Goal: Task Accomplishment & Management: Complete application form

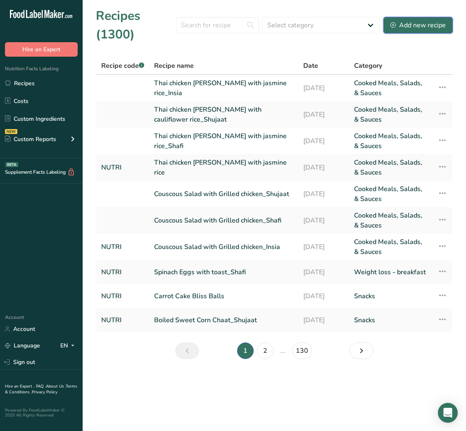
click at [451, 30] on button "Add new recipe" at bounding box center [418, 25] width 69 height 17
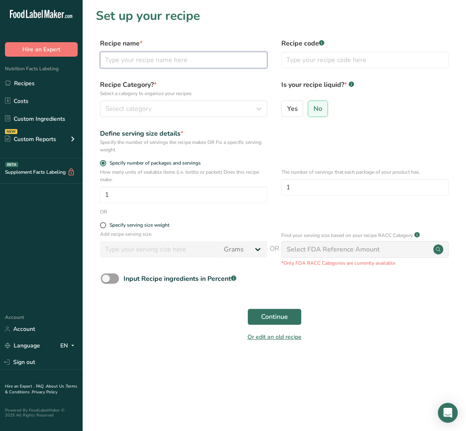
click at [142, 62] on input "text" at bounding box center [183, 60] width 167 height 17
click at [167, 61] on input "Chinese Scrambled eggs" at bounding box center [183, 60] width 167 height 17
click at [186, 59] on input "Chinese Scrambled Eggs" at bounding box center [183, 60] width 167 height 17
type input "Chinese Scrambled Eggs with Tomato"
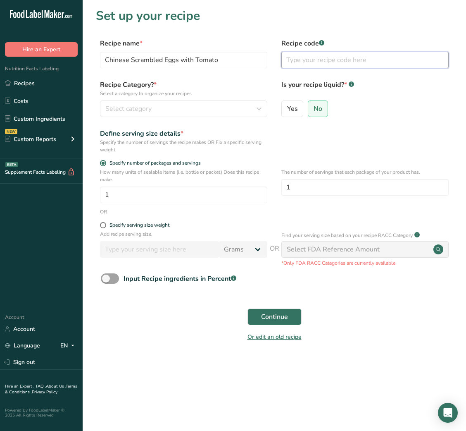
click at [313, 57] on input "text" at bounding box center [364, 60] width 167 height 17
type input "NUTRI"
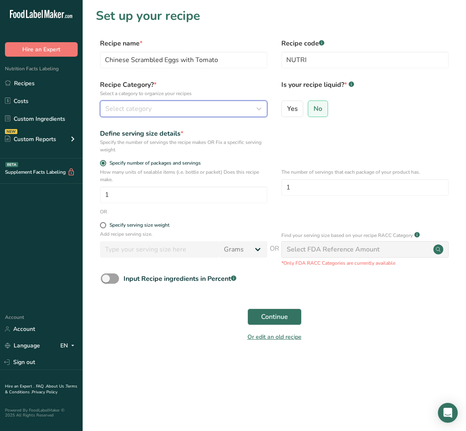
click at [233, 106] on div "Select category" at bounding box center [181, 109] width 152 height 10
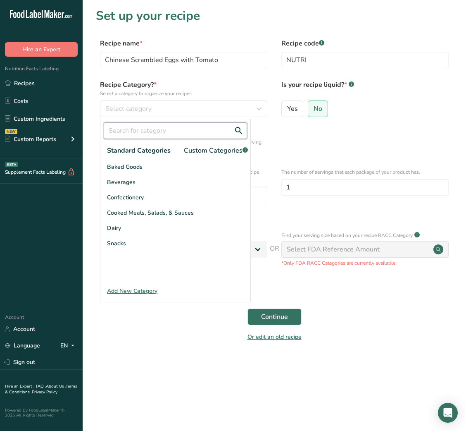
click at [181, 128] on input "text" at bounding box center [175, 130] width 143 height 17
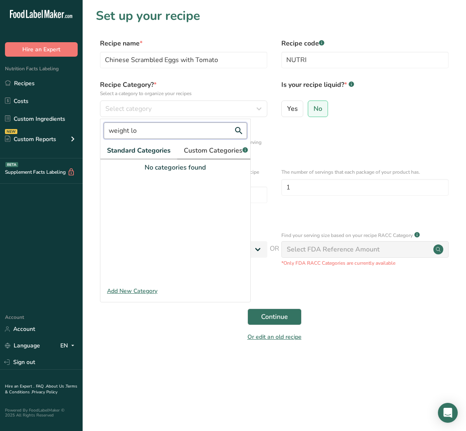
type input "weight lo"
click at [210, 146] on span "Custom Categories .a-a{fill:#347362;}.b-a{fill:#fff;}" at bounding box center [216, 150] width 64 height 10
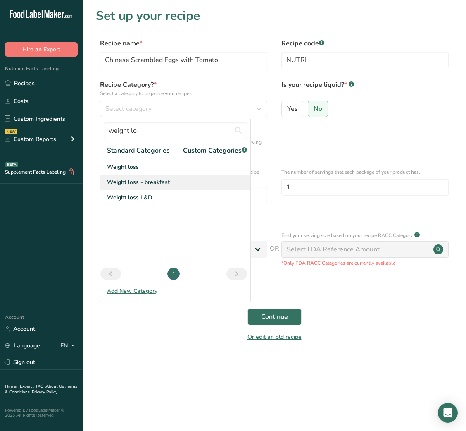
click at [134, 186] on span "Weight loss - breakfast" at bounding box center [138, 182] width 63 height 9
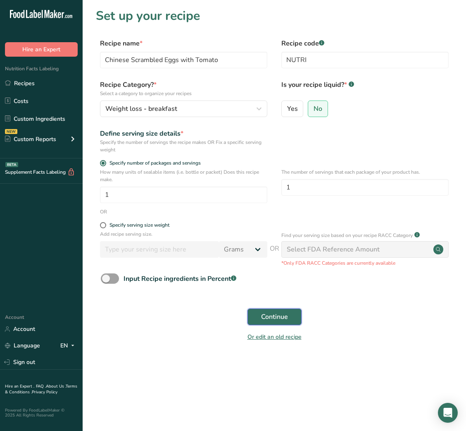
click at [271, 316] on span "Continue" at bounding box center [274, 317] width 27 height 10
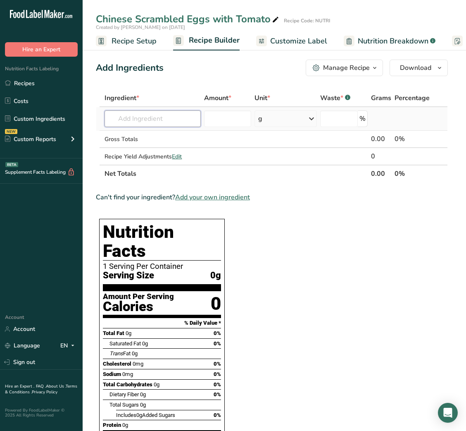
click at [177, 122] on input "text" at bounding box center [153, 118] width 96 height 17
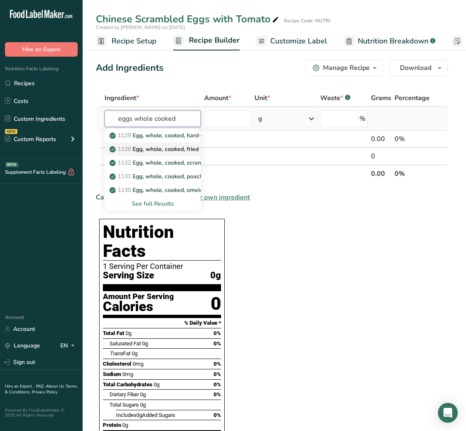
type input "eggs whole cooked"
click at [176, 145] on p "1128 Egg, whole, cooked, fried" at bounding box center [155, 149] width 88 height 9
type input "Egg, whole, cooked, fried"
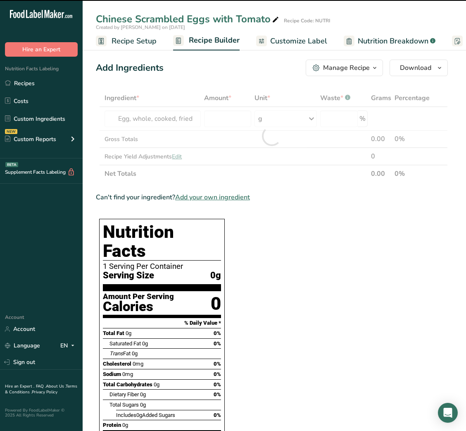
type input "0"
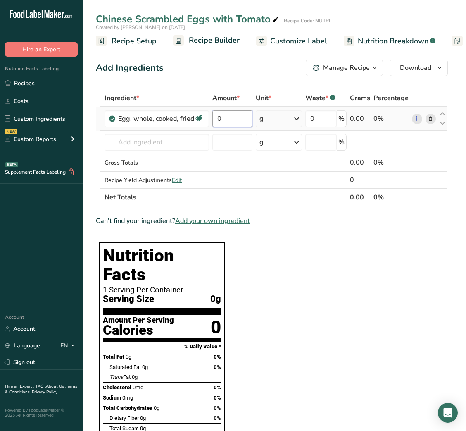
click at [216, 119] on input "0" at bounding box center [232, 118] width 40 height 17
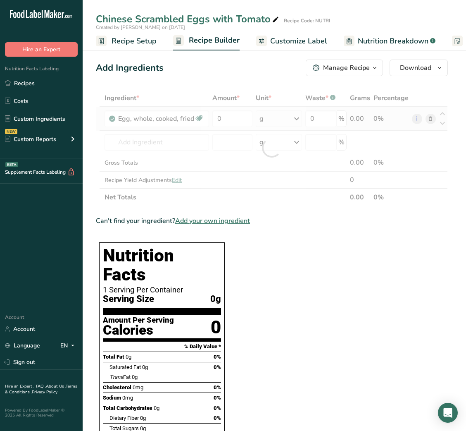
click at [284, 120] on div "Ingredient * Amount * Unit * Waste * .a-a{fill:#347362;}.b-a{fill:#fff;} Grams …" at bounding box center [272, 147] width 352 height 117
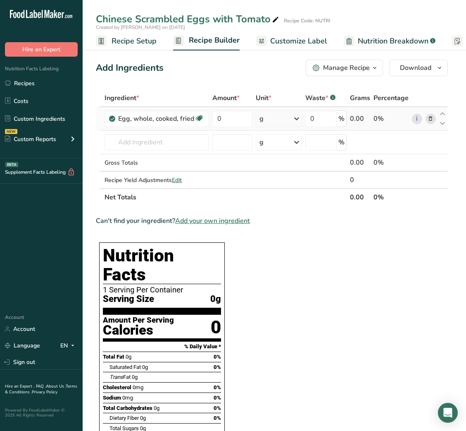
click at [284, 120] on div "g" at bounding box center [279, 118] width 46 height 17
click at [265, 117] on div "g" at bounding box center [279, 118] width 46 height 17
click at [276, 148] on div "1 large" at bounding box center [295, 147] width 69 height 12
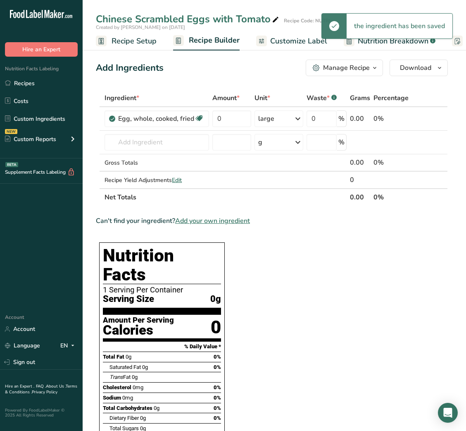
click at [212, 111] on div "0" at bounding box center [231, 118] width 38 height 17
drag, startPoint x: 212, startPoint y: 111, endPoint x: 220, endPoint y: 117, distance: 10.9
click at [220, 117] on div "0" at bounding box center [231, 118] width 38 height 17
click at [220, 117] on input "0" at bounding box center [231, 118] width 38 height 17
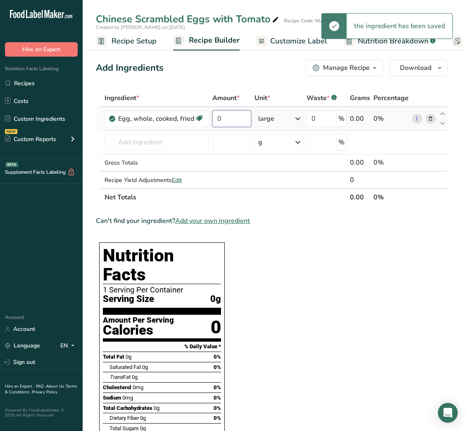
click at [220, 117] on input "0" at bounding box center [231, 118] width 38 height 17
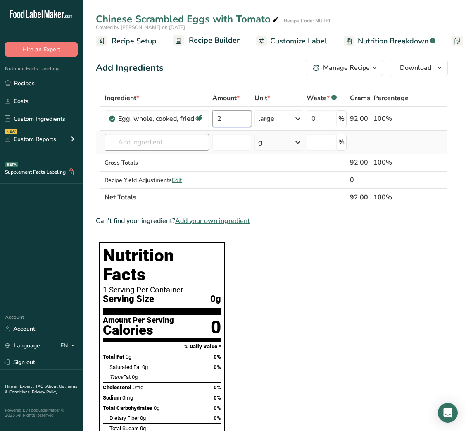
type input "2"
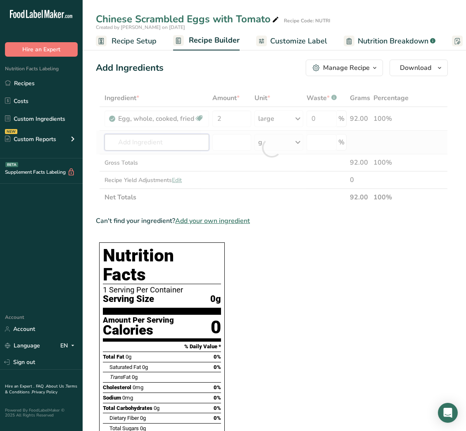
click at [127, 150] on div "Ingredient * Amount * Unit * Waste * .a-a{fill:#347362;}.b-a{fill:#fff;} Grams …" at bounding box center [272, 147] width 352 height 117
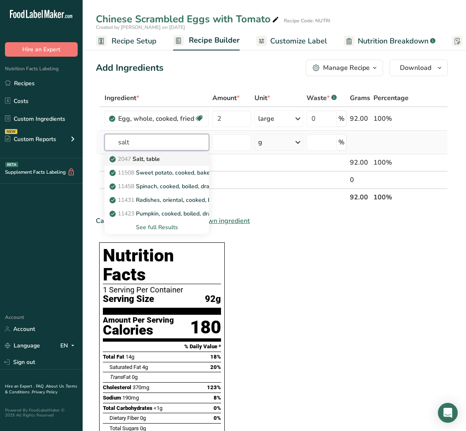
type input "salt"
click at [142, 159] on p "2047 Salt, table" at bounding box center [135, 159] width 49 height 9
type input "Salt, table"
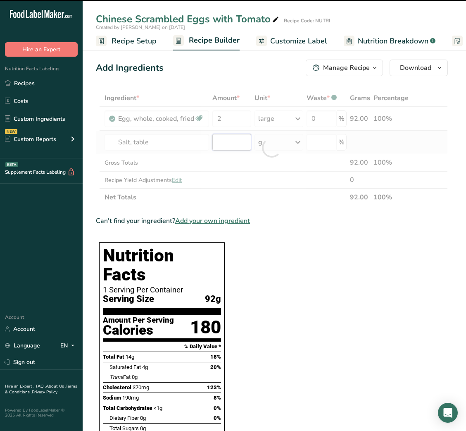
type input "0"
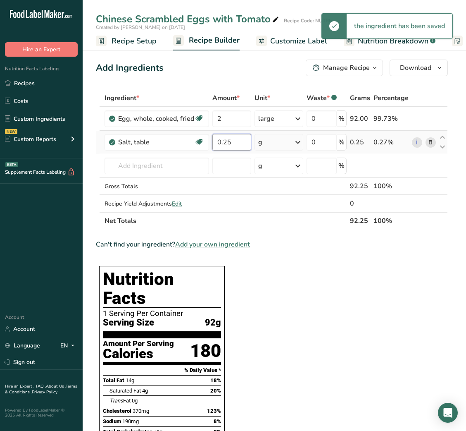
type input "0.25"
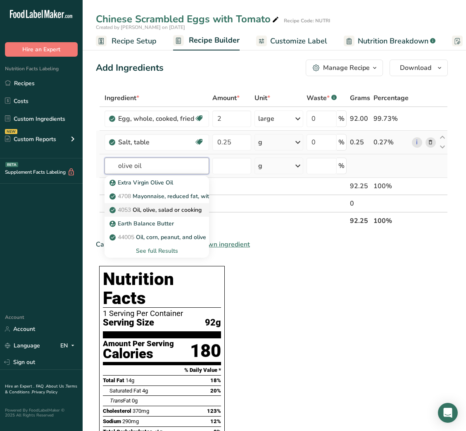
type input "olive oil"
click at [162, 208] on p "4053 Oil, olive, salad or cooking" at bounding box center [156, 209] width 91 height 9
type input "Oil, olive, salad or cooking"
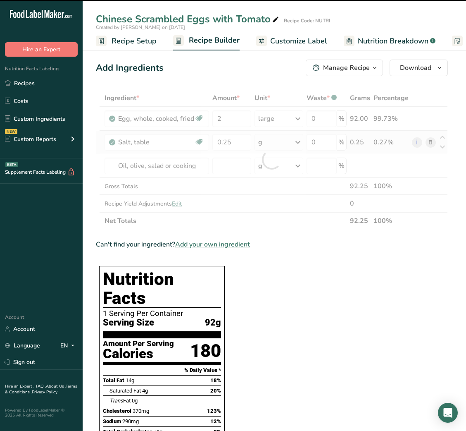
type input "0"
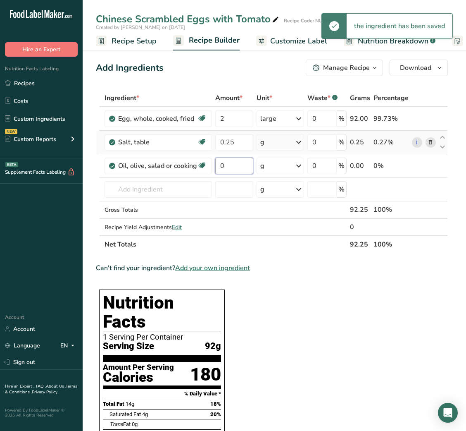
click at [219, 166] on input "0" at bounding box center [234, 165] width 38 height 17
type input "10"
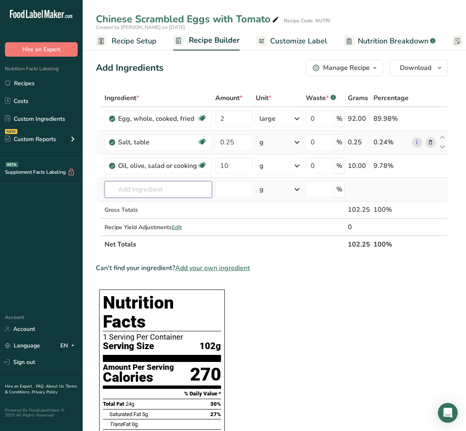
click at [145, 193] on input "text" at bounding box center [158, 189] width 107 height 17
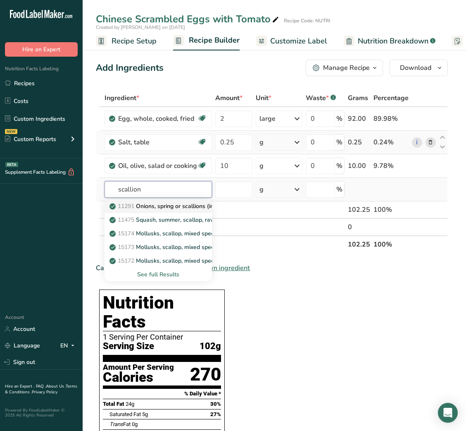
type input "scallion"
click at [167, 203] on p "11291 Onions, spring or scallions (includes tops and bulb), raw" at bounding box center [197, 206] width 173 height 9
type input "Onions, spring or scallions (includes tops and bulb), raw"
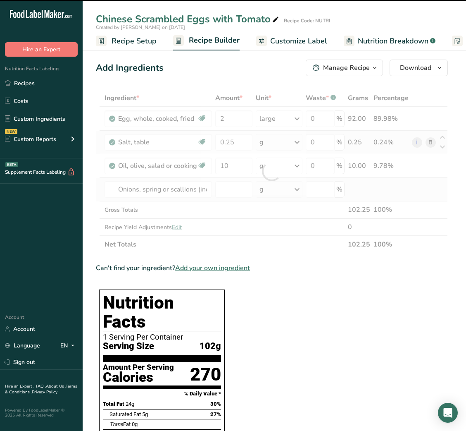
type input "0"
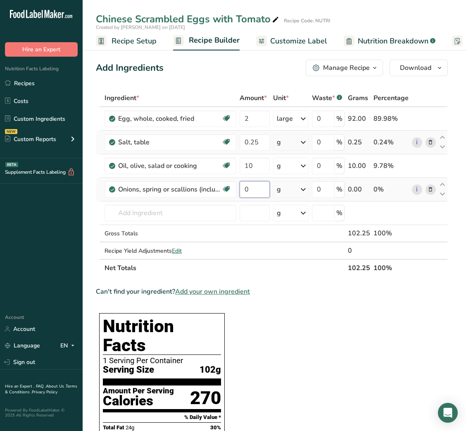
click at [257, 188] on input "0" at bounding box center [255, 189] width 30 height 17
type input "12"
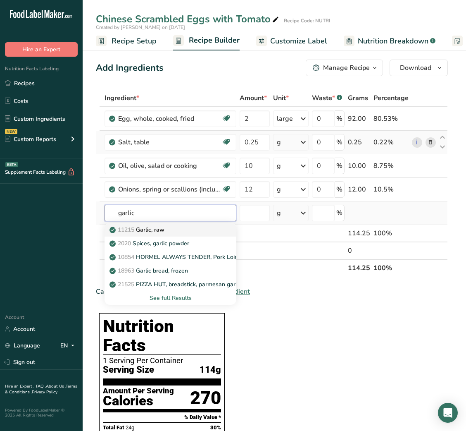
type input "garlic"
click at [200, 232] on div "11215 Garlic, raw" at bounding box center [163, 229] width 105 height 9
type input "Garlic, raw"
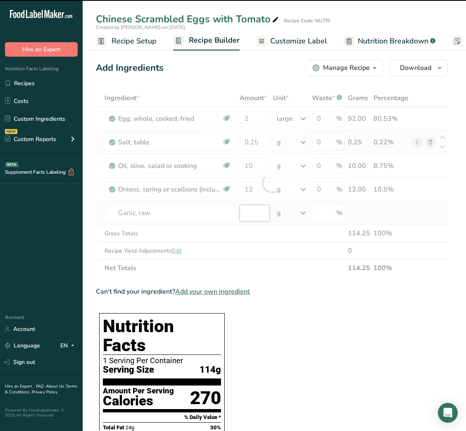
type input "0"
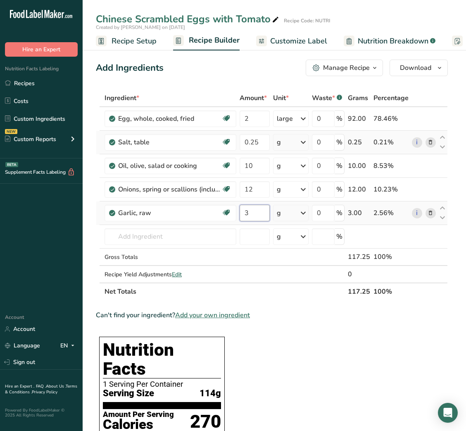
type input "3"
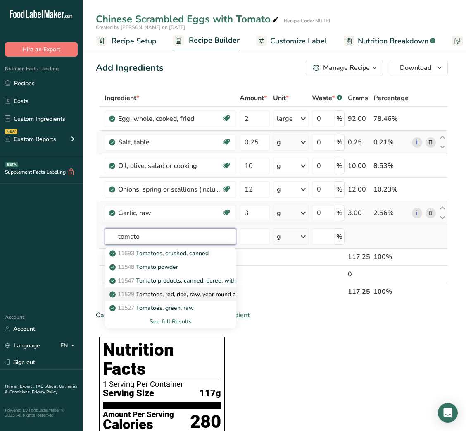
type input "tomato"
click at [193, 296] on p "11529 Tomatoes, red, ripe, raw, year round average" at bounding box center [182, 294] width 143 height 9
type input "Tomatoes, red, ripe, raw, year round average"
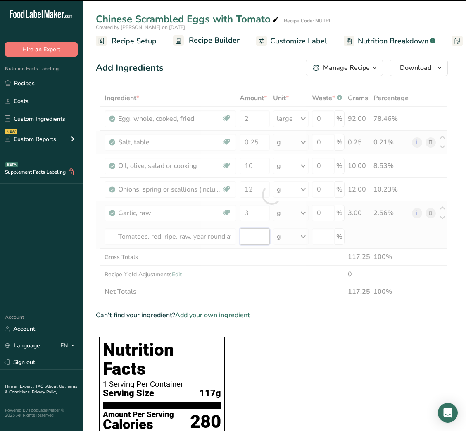
type input "0"
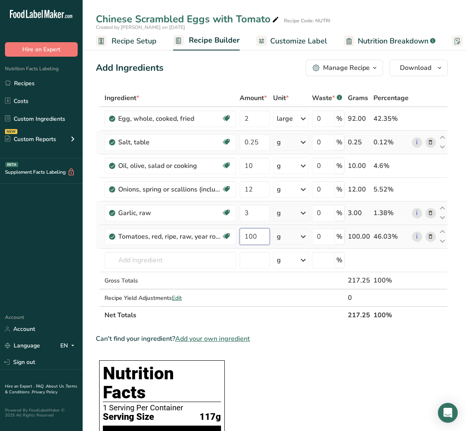
type input "100"
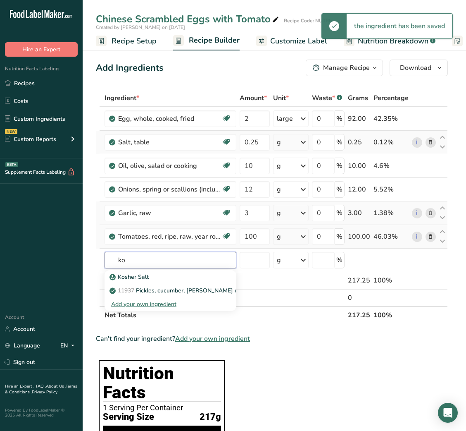
type input "k"
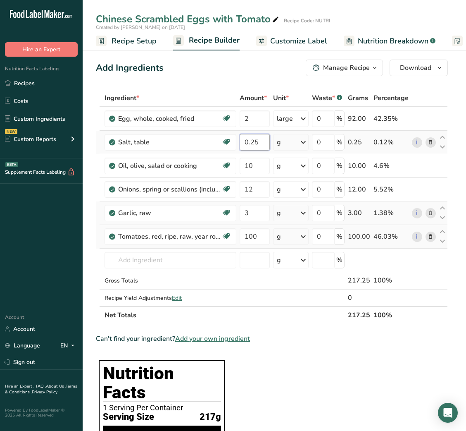
click at [245, 140] on input "0.25" at bounding box center [255, 142] width 30 height 17
type input "1"
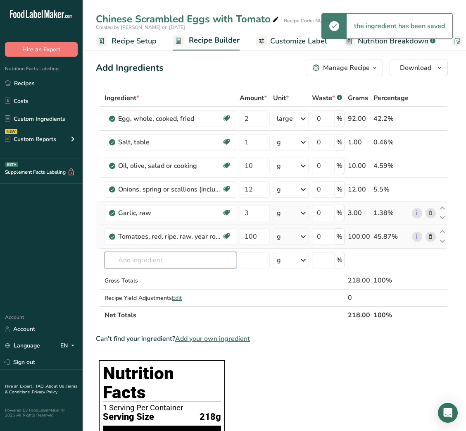
click at [134, 265] on input "text" at bounding box center [171, 260] width 132 height 17
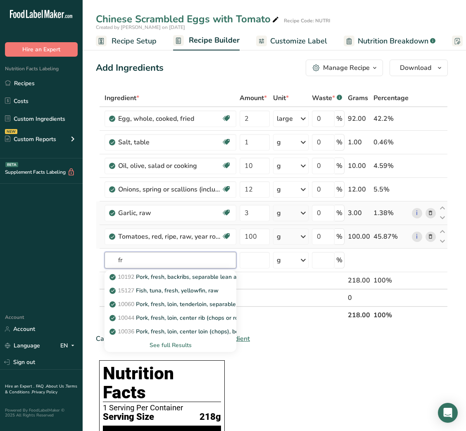
type input "f"
type input "soy sauce"
click at [172, 288] on p "16124 Soy sauce made from soy (tamari)" at bounding box center [169, 290] width 116 height 9
type input "Soy sauce made from soy (tamari)"
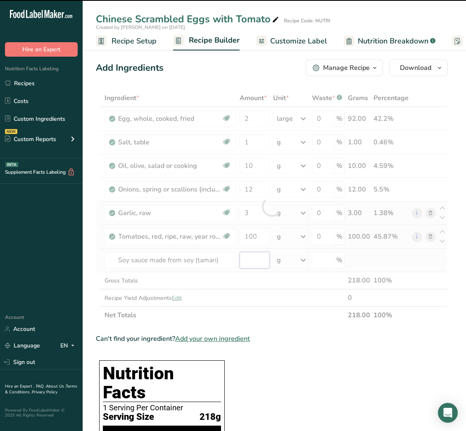
type input "0"
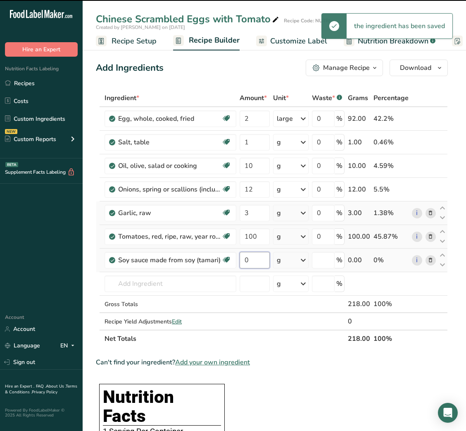
type input "0"
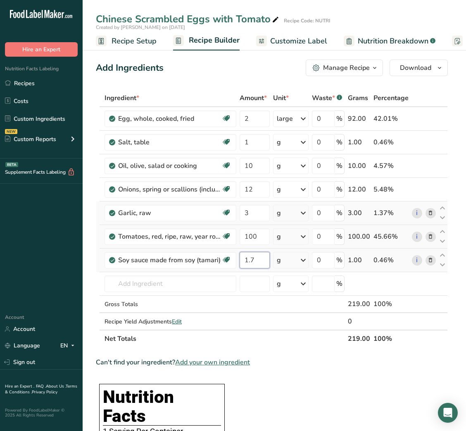
type input "1.7"
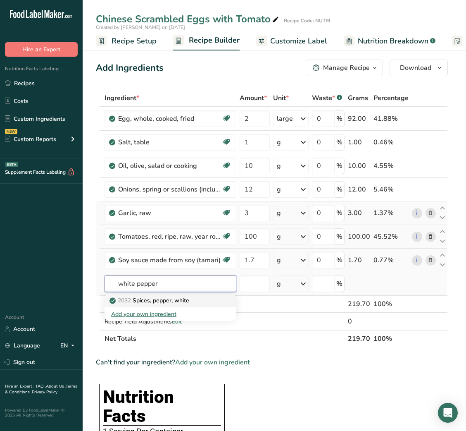
type input "white pepper"
click at [158, 301] on p "2032 Spices, pepper, white" at bounding box center [150, 300] width 78 height 9
type input "Spices, pepper, white"
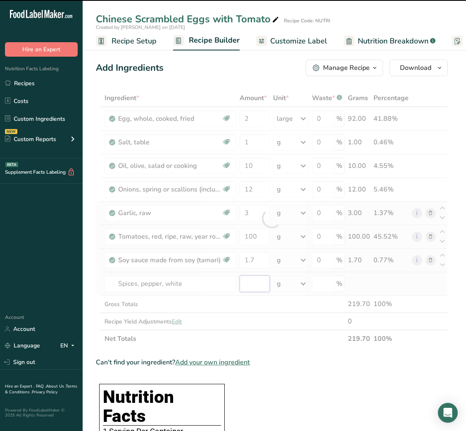
type input "0"
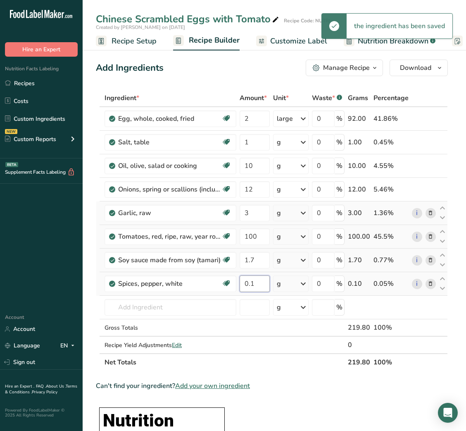
type input "0.1"
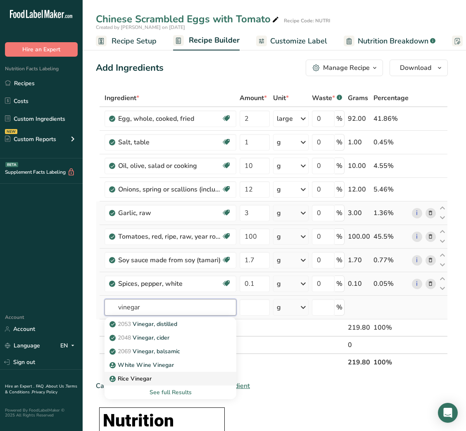
type input "vinegar"
click at [148, 374] on p "Rice Vinegar" at bounding box center [131, 378] width 41 height 9
type input "Rice Vinegar"
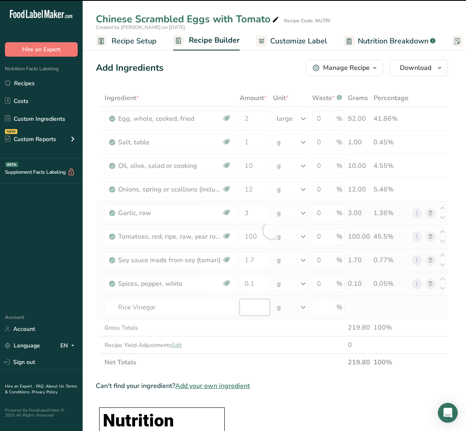
type input "0"
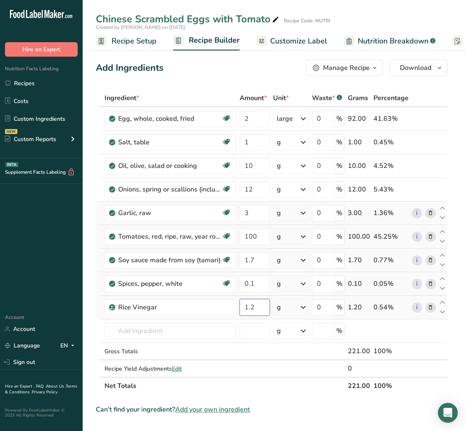
type input "1.2"
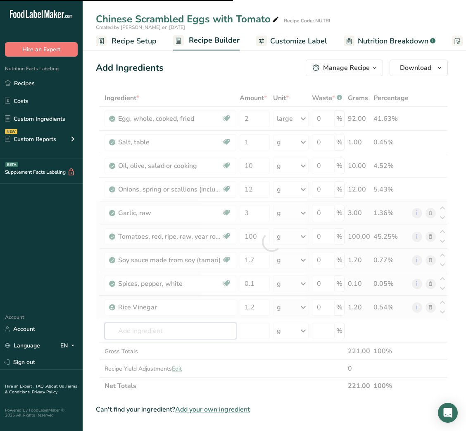
type input "s"
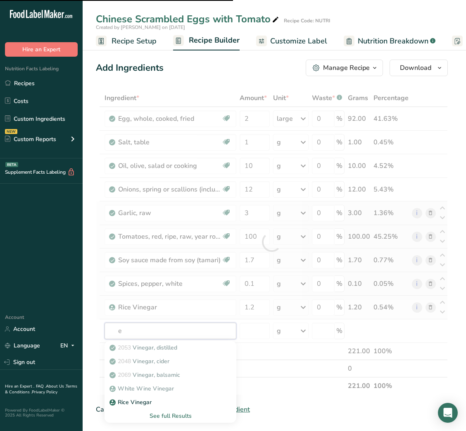
type input "es"
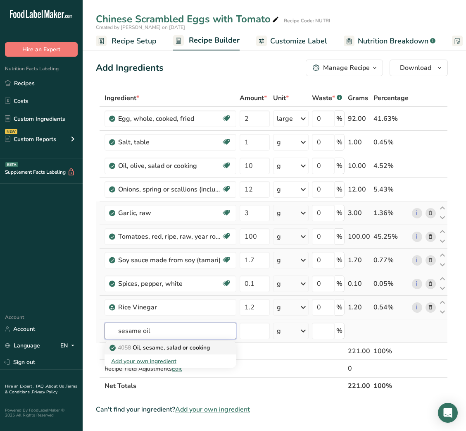
type input "sesame oil"
click at [191, 349] on p "4058 Oil, sesame, salad or cooking" at bounding box center [160, 347] width 99 height 9
type input "Oil, sesame, salad or cooking"
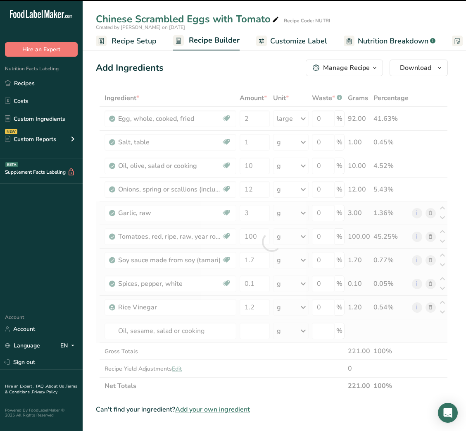
type input "0"
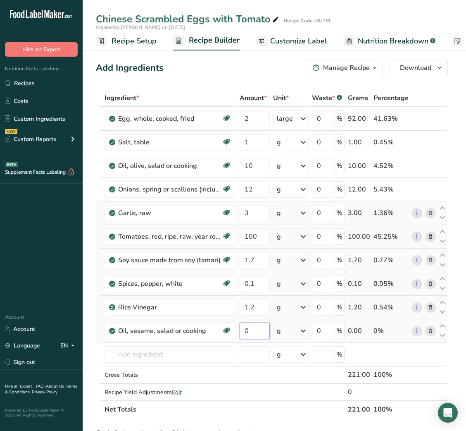
click at [245, 332] on input "0" at bounding box center [255, 330] width 30 height 17
type input "0.2"
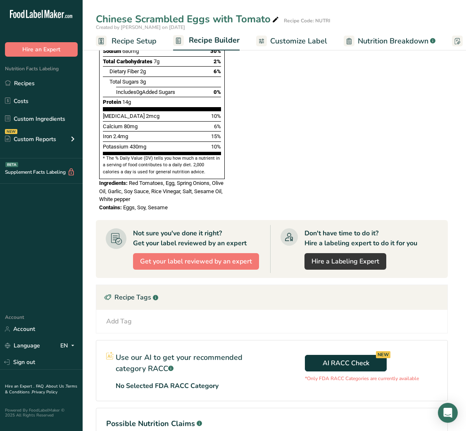
scroll to position [559, 0]
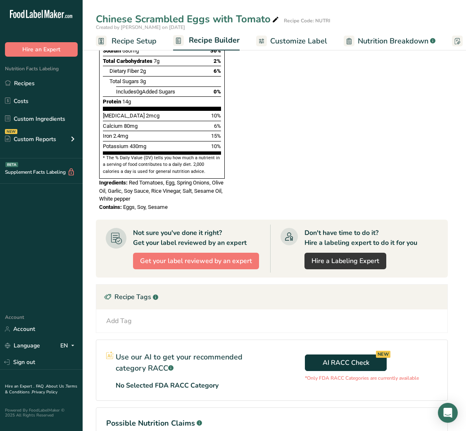
click at [174, 316] on div "Add Tag Standard Tags Custom Tags Source of Antioxidants [MEDICAL_DATA] Effect …" at bounding box center [272, 321] width 338 height 10
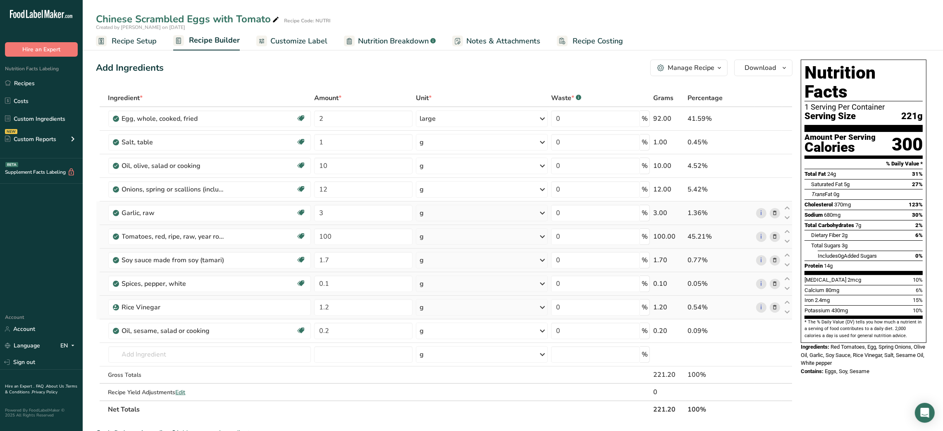
scroll to position [0, 0]
click at [310, 34] on link "Customize Label" at bounding box center [291, 41] width 71 height 19
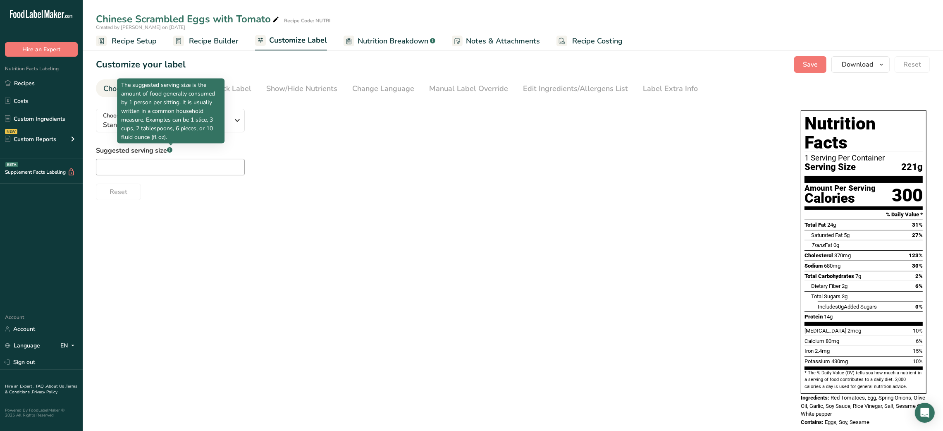
click at [212, 106] on p "The suggested serving size is the amount of food generally consumed by 1 person…" at bounding box center [170, 111] width 99 height 61
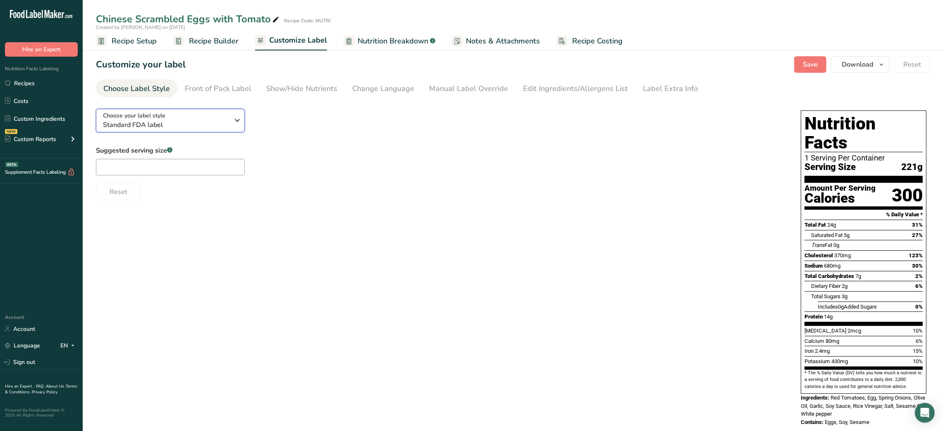
click at [235, 118] on icon "button" at bounding box center [237, 120] width 10 height 15
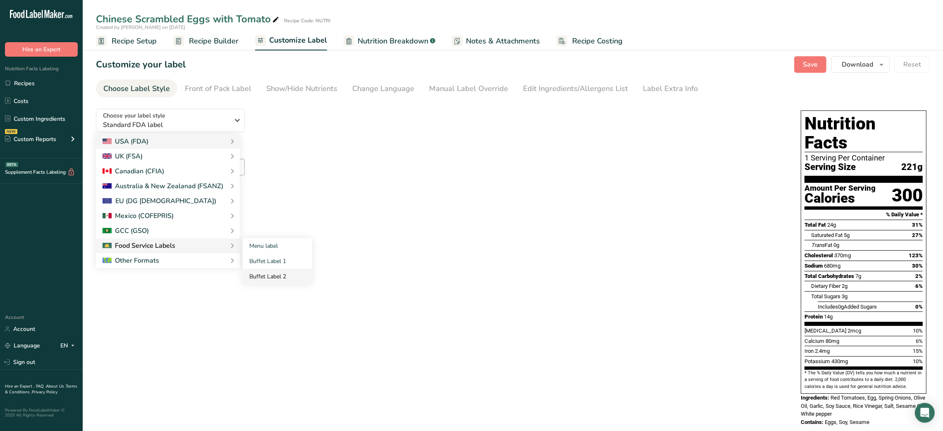
click at [259, 271] on link "Buffet Label 2" at bounding box center [277, 276] width 69 height 15
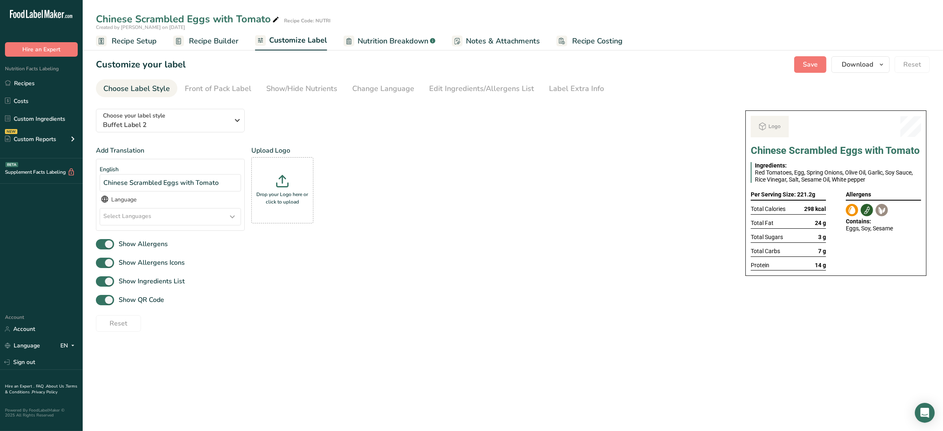
click at [259, 271] on div "Choose your label style Buffet Label 2 USA (FDA) Standard FDA label Tabular FDA…" at bounding box center [412, 216] width 633 height 229
click at [135, 297] on span "Show QR Code" at bounding box center [139, 300] width 50 height 10
click at [101, 297] on input "Show QR Code" at bounding box center [98, 299] width 5 height 5
checkbox input "false"
click at [283, 87] on div "Show/Hide Nutrients" at bounding box center [301, 88] width 71 height 11
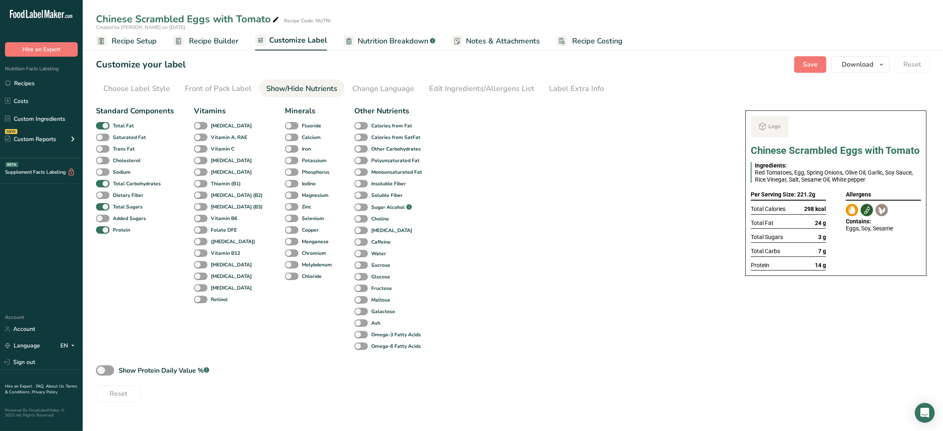
click at [118, 119] on div "Standard Components Total Fat Saturated Fat Trans Fat [MEDICAL_DATA] Sodium Tot…" at bounding box center [135, 228] width 78 height 246
click at [110, 124] on span "Total Fat" at bounding box center [122, 125] width 24 height 7
click at [101, 124] on input "Total Fat" at bounding box center [98, 125] width 5 height 5
checkbox input "false"
click at [106, 212] on div "Total Sugars" at bounding box center [105, 207] width 19 height 12
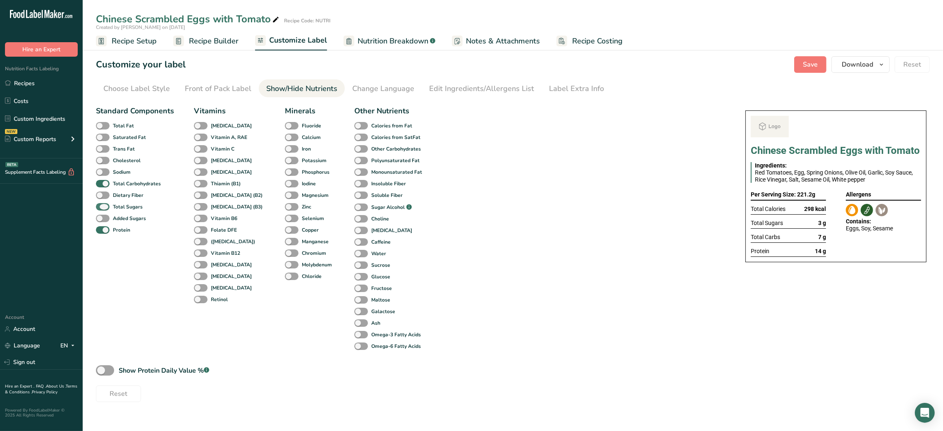
click at [105, 210] on span at bounding box center [103, 207] width 14 height 8
click at [101, 209] on input "Total Sugars" at bounding box center [98, 206] width 5 height 5
checkbox input "false"
click at [466, 92] on li "Label Extra Info" at bounding box center [576, 88] width 70 height 18
click at [466, 91] on div "Label Extra Info" at bounding box center [576, 88] width 55 height 11
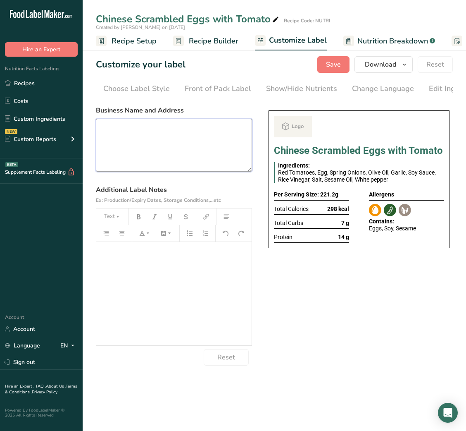
click at [205, 154] on textarea at bounding box center [174, 145] width 156 height 53
paste textarea "USE BY: [DATE] KEEP REFRIGERATED BELOW 5 DEGREE REHEAT BEFORE EATING DINNER"
click at [118, 155] on textarea "USE BY: [DATE] KEEP REFRIGERATED BELOW 5 DEGREE REHEAT BEFORE EATING DINNER" at bounding box center [174, 145] width 156 height 53
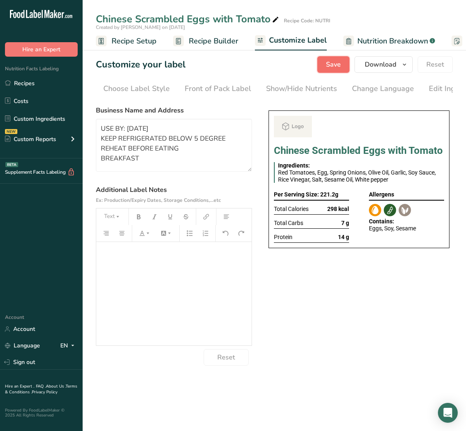
click at [339, 66] on span "Save" at bounding box center [333, 65] width 15 height 10
type textarea "USE BY: [DATE] KEEP REFRIGERATED BELOW 5 DEGREE REHEAT BEFORE EATING BREAKFAST"
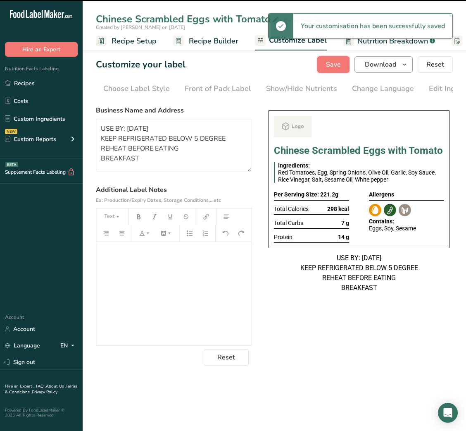
scroll to position [0, 0]
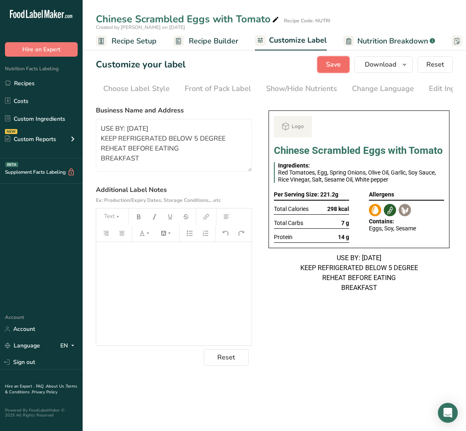
click at [336, 68] on span "Save" at bounding box center [333, 65] width 15 height 10
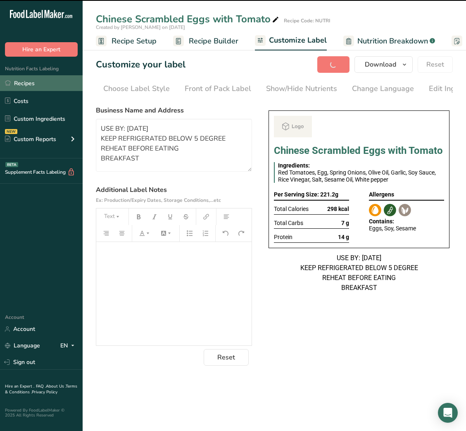
click at [36, 79] on link "Recipes" at bounding box center [41, 83] width 83 height 16
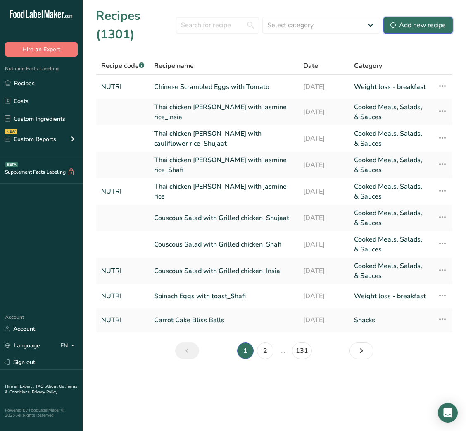
click at [420, 23] on div "Add new recipe" at bounding box center [418, 25] width 55 height 10
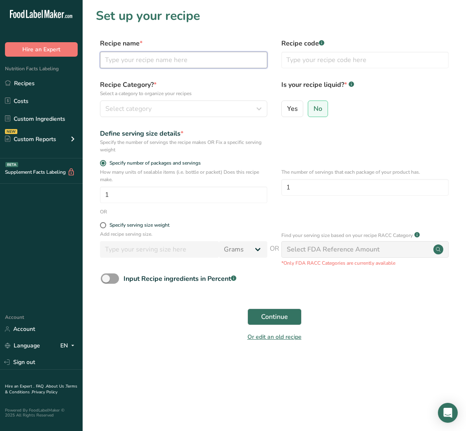
click at [157, 56] on input "text" at bounding box center [183, 60] width 167 height 17
paste input "Trail Mix with Yogurt"
type input "Trail Mix with Yogurt"
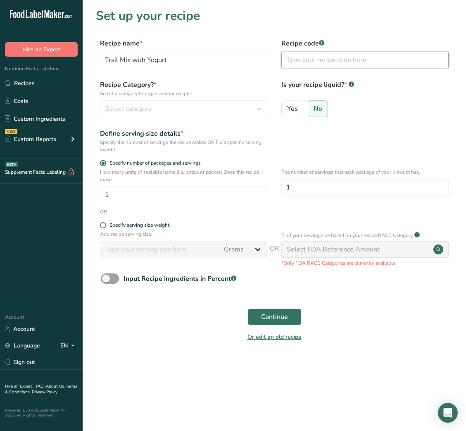
click at [314, 55] on input "text" at bounding box center [364, 60] width 167 height 17
type input "NUTRI"
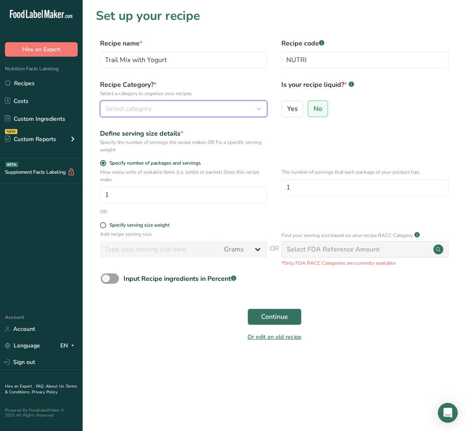
click at [207, 105] on div "Select category" at bounding box center [181, 109] width 152 height 10
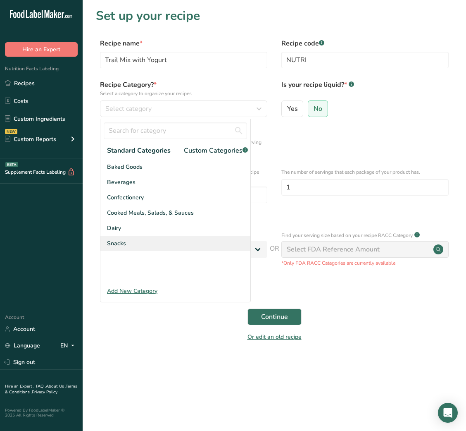
click at [110, 248] on span "Snacks" at bounding box center [116, 243] width 19 height 9
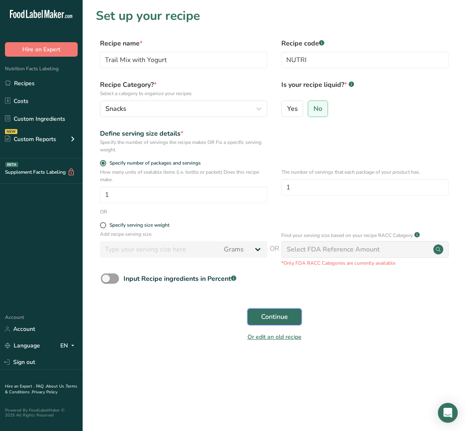
click at [287, 317] on span "Continue" at bounding box center [274, 317] width 27 height 10
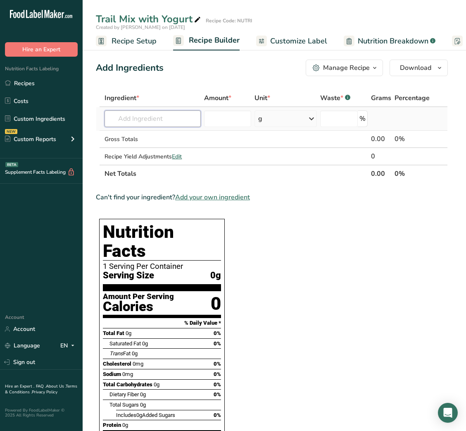
click at [163, 115] on input "text" at bounding box center [153, 118] width 96 height 17
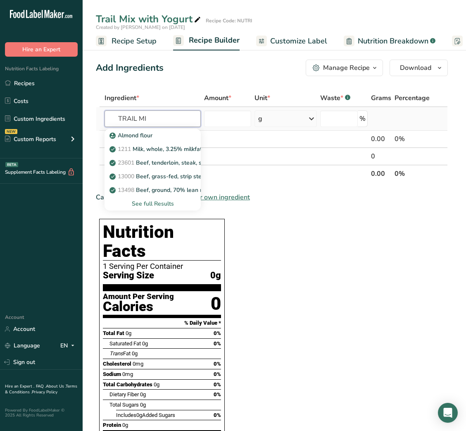
type input "TRAIL MIX"
type input "YOGURT"
click at [175, 160] on p "1117 Yogurt, plain, low fat" at bounding box center [149, 162] width 76 height 9
type input "Yogurt, plain, low fat"
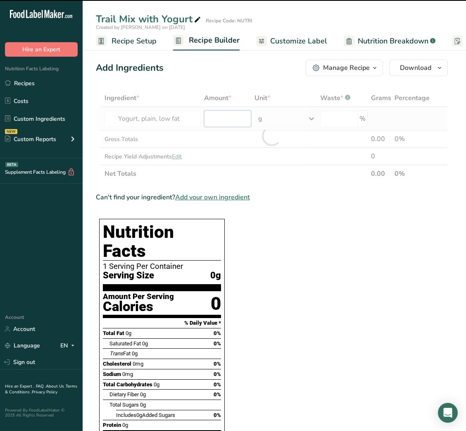
type input "0"
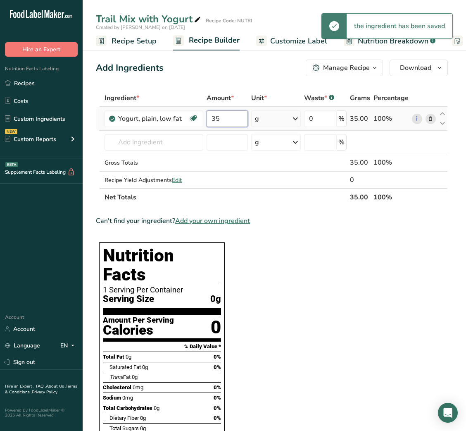
type input "35"
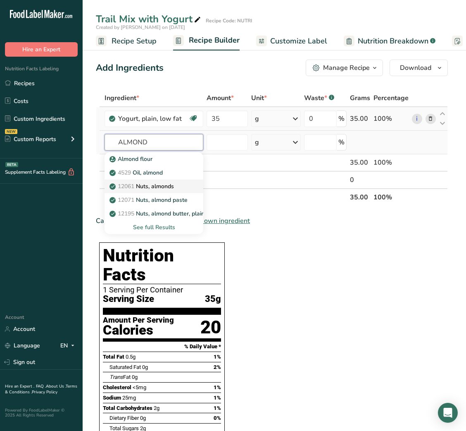
type input "ALMOND"
click at [162, 184] on p "12061 Nuts, almonds" at bounding box center [142, 186] width 63 height 9
type input "Nuts, almonds"
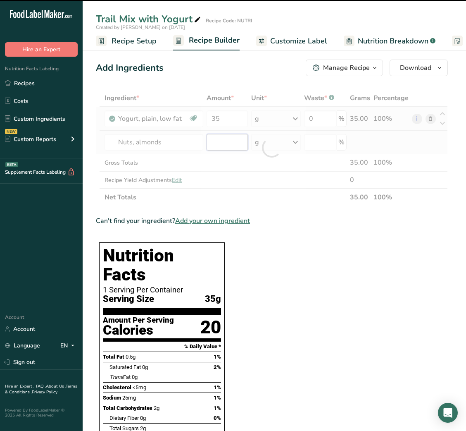
type input "0"
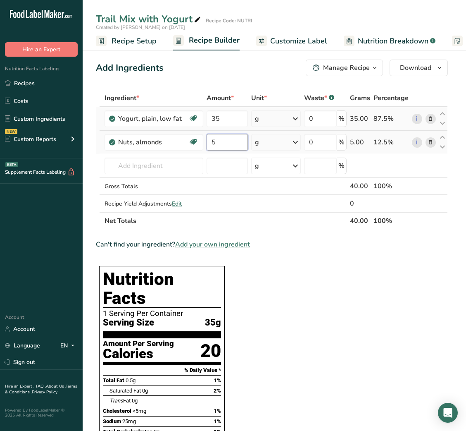
type input "5"
click at [133, 167] on input "text" at bounding box center [154, 165] width 98 height 17
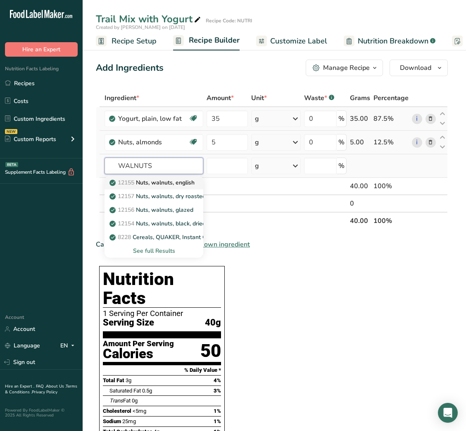
type input "WALNUTS"
click at [175, 178] on p "12155 Nuts, walnuts, english" at bounding box center [152, 182] width 83 height 9
type input "Nuts, walnuts, english"
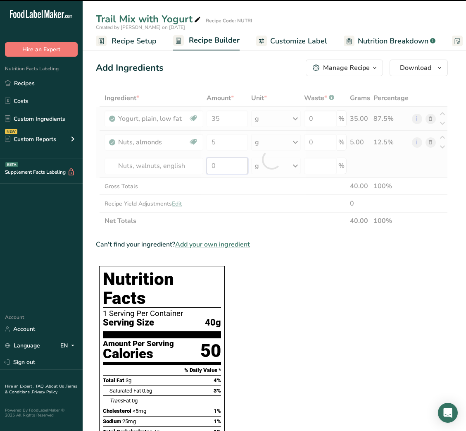
type input "4"
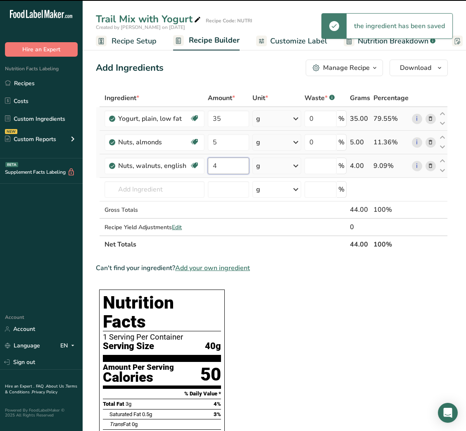
type input "0"
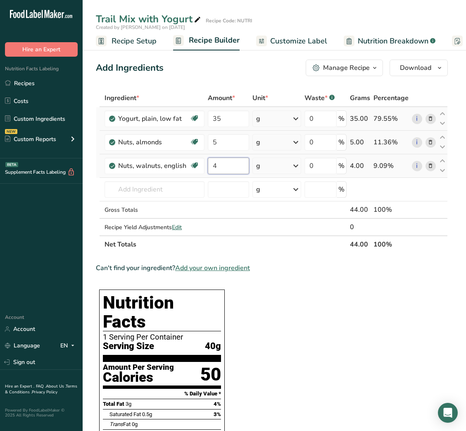
type input "4"
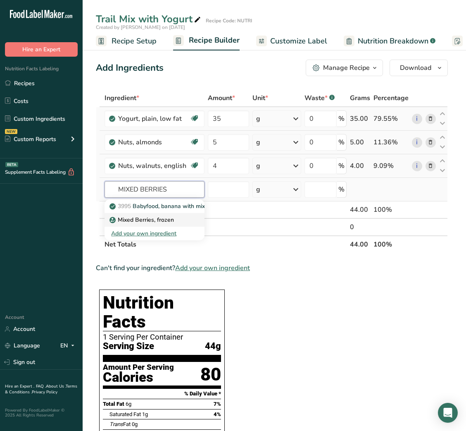
type input "MIXED BERRIES"
click at [159, 222] on p "Mixed Berries, frozen" at bounding box center [142, 219] width 63 height 9
type input "Mixed Berries, frozen"
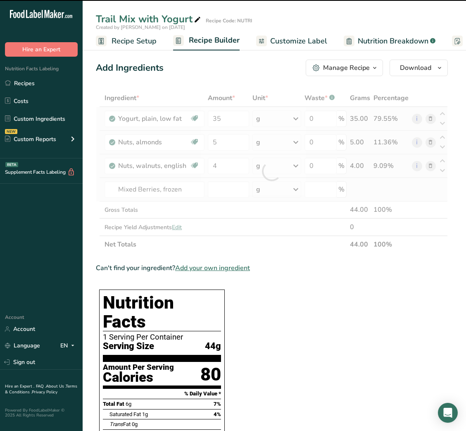
type input "0"
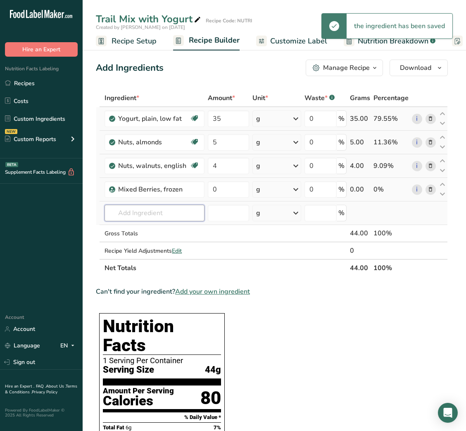
click at [149, 217] on input "text" at bounding box center [155, 213] width 100 height 17
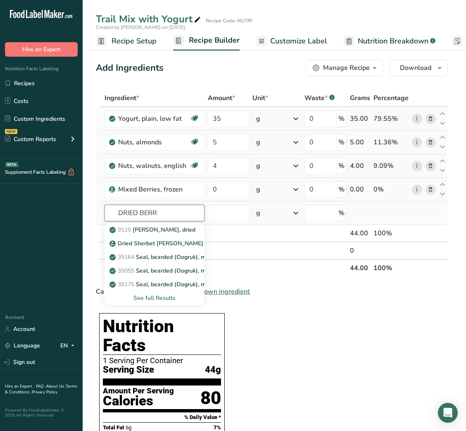
type input "DRIED BERR"
click at [152, 296] on div "See full Results" at bounding box center [154, 297] width 87 height 9
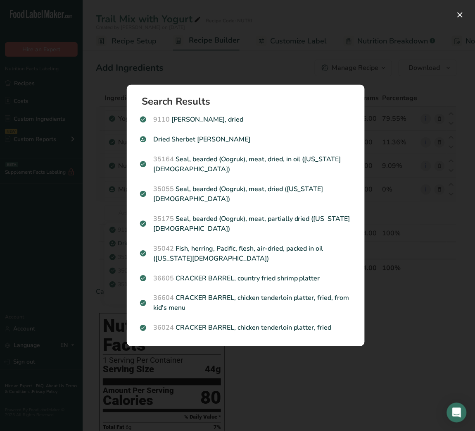
click at [412, 277] on div "Search results modal" at bounding box center [237, 215] width 475 height 431
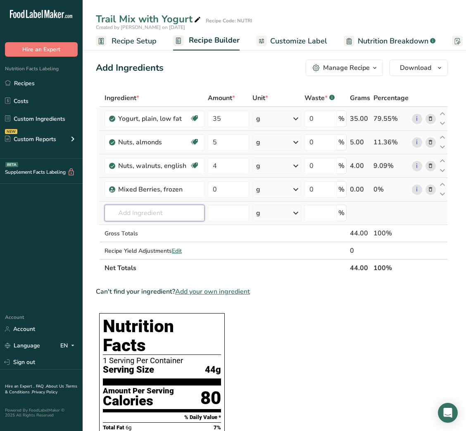
click at [166, 212] on input "text" at bounding box center [155, 213] width 100 height 17
click at [212, 192] on input "0" at bounding box center [228, 189] width 41 height 17
type input "3"
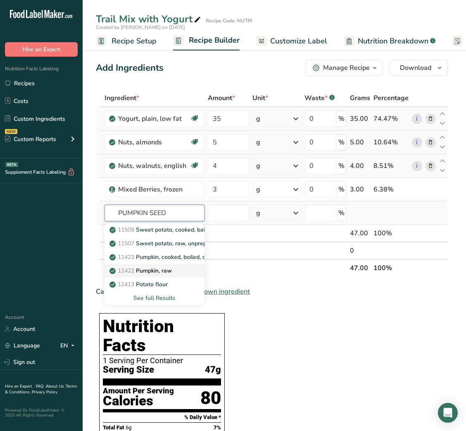
type input "PUMPKIN SEED"
click at [165, 270] on p "11422 Pumpkin, raw" at bounding box center [141, 270] width 61 height 9
type input "Seeds, pumpkin and squash seed kernels, roasted, without salt"
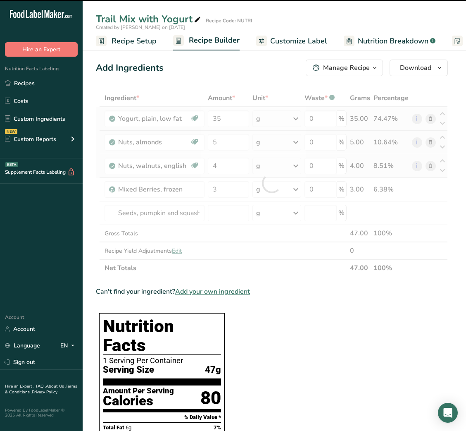
type input "0"
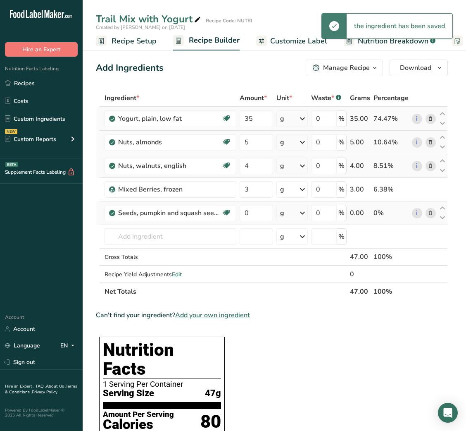
click at [429, 212] on icon at bounding box center [431, 213] width 6 height 9
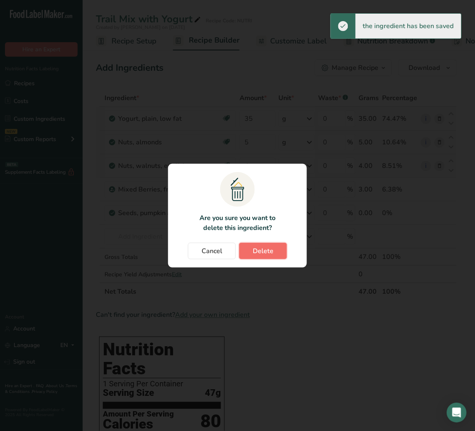
click at [274, 251] on button "Delete" at bounding box center [263, 251] width 48 height 17
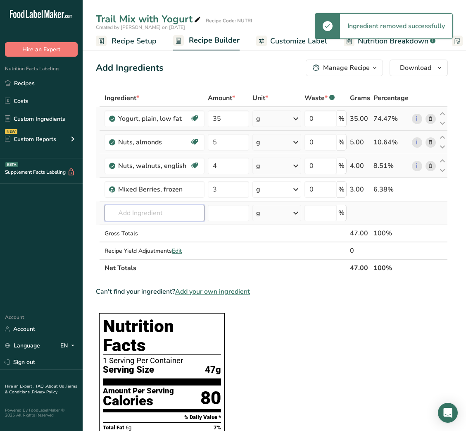
click at [182, 209] on input "text" at bounding box center [155, 213] width 100 height 17
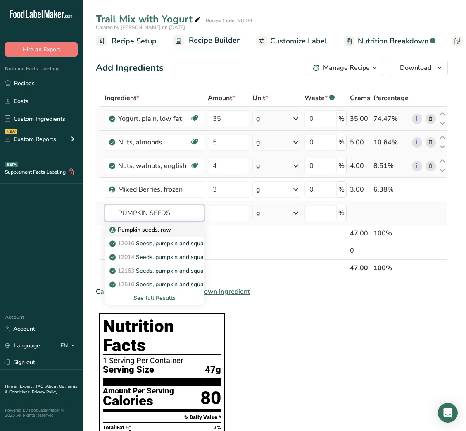
type input "PUMPKIN SEEDS"
click at [154, 228] on p "Pumpkin seeds, raw" at bounding box center [141, 229] width 60 height 9
type input "Pumpkin seeds, raw"
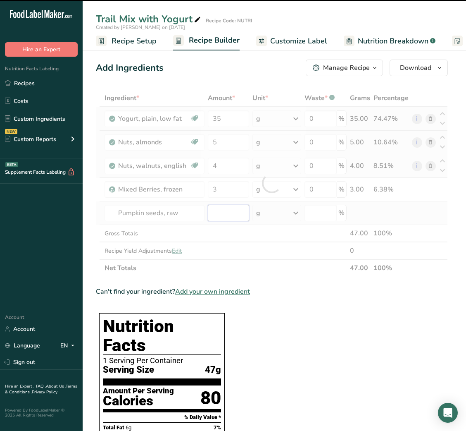
type input "0"
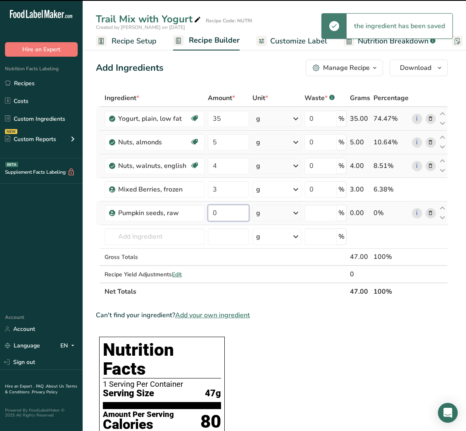
type input "0"
type input "3"
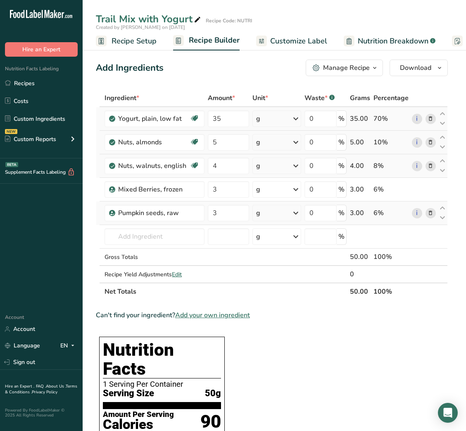
click at [287, 42] on span "Customize Label" at bounding box center [298, 41] width 57 height 11
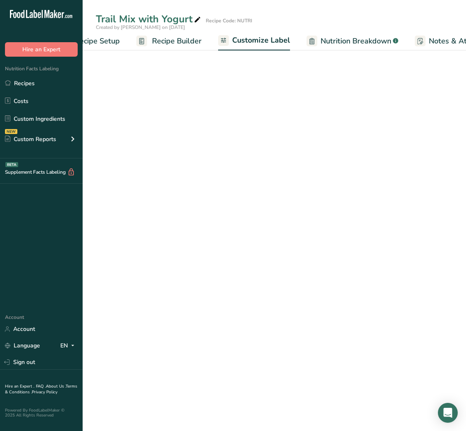
scroll to position [0, 161]
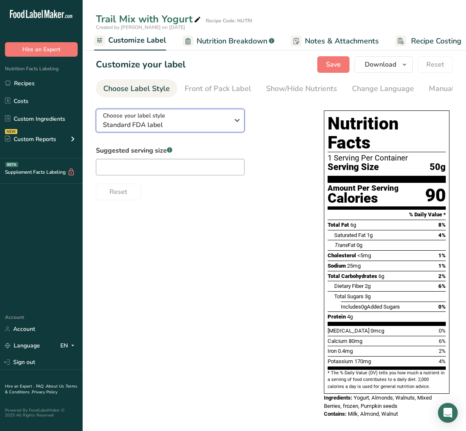
click at [170, 118] on div "Choose your label style Standard FDA label" at bounding box center [166, 120] width 126 height 19
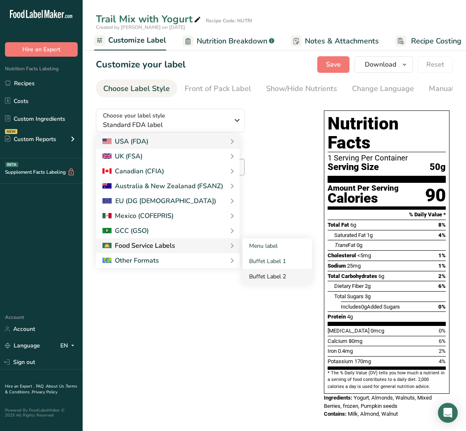
click at [252, 274] on link "Buffet Label 2" at bounding box center [277, 276] width 69 height 15
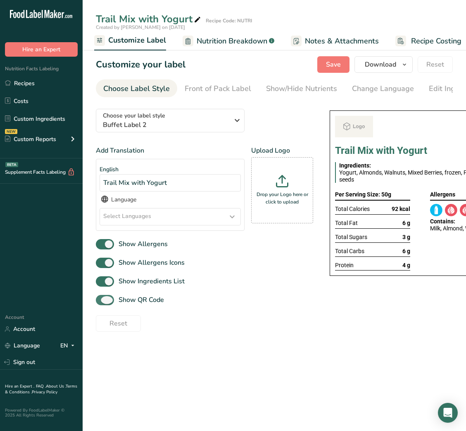
click at [134, 304] on span "Show QR Code" at bounding box center [139, 300] width 50 height 10
click at [101, 303] on input "Show QR Code" at bounding box center [98, 299] width 5 height 5
checkbox input "false"
click at [287, 86] on div "Show/Hide Nutrients" at bounding box center [301, 88] width 71 height 11
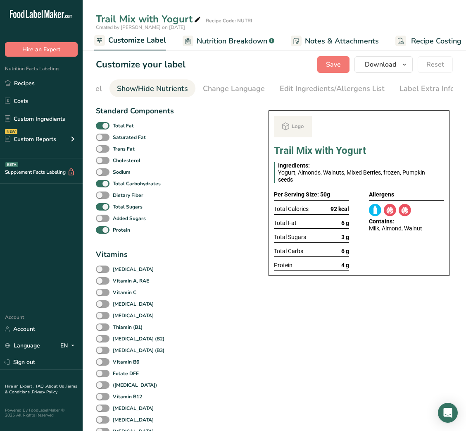
scroll to position [0, 151]
click at [102, 126] on span at bounding box center [103, 126] width 14 height 8
click at [101, 126] on input "Total Fat" at bounding box center [98, 125] width 5 height 5
checkbox input "false"
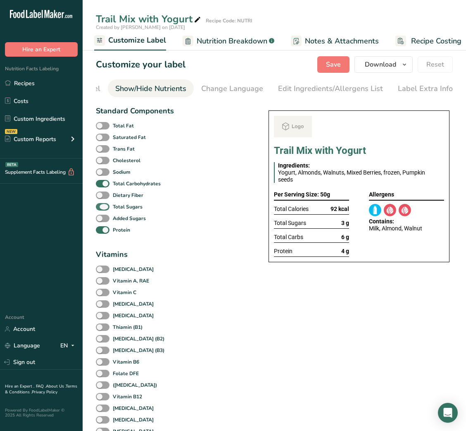
click at [110, 210] on span "Total Sugars" at bounding box center [126, 206] width 33 height 7
click at [101, 209] on input "Total Sugars" at bounding box center [98, 206] width 5 height 5
checkbox input "false"
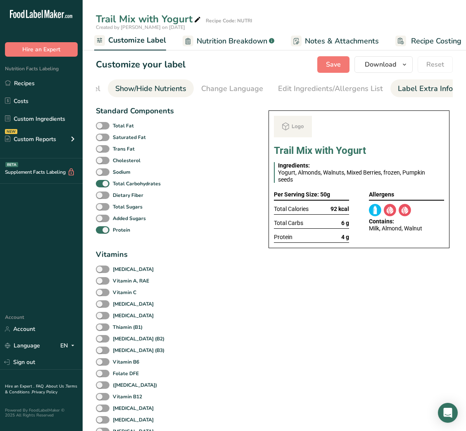
click at [418, 91] on div "Label Extra Info" at bounding box center [425, 88] width 55 height 11
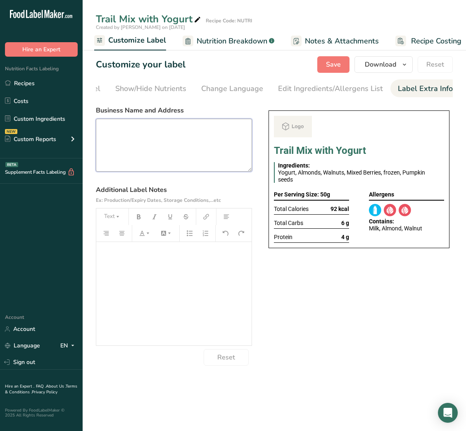
click at [156, 140] on textarea at bounding box center [174, 145] width 156 height 53
paste textarea "Trail Mix with Yogurt"
type textarea "Trail Mix with Yogurt"
click at [170, 126] on textarea at bounding box center [174, 145] width 156 height 53
paste textarea "USE BY: [DATE] KEEP REFRIGERATED BELOW 5 DEGREE REHEAT BEFORE EATING DINNER"
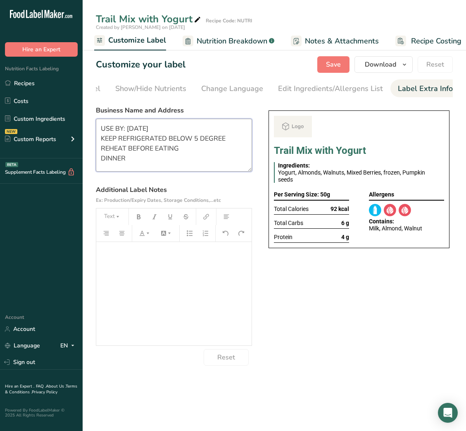
scroll to position [1, 0]
click at [111, 158] on textarea "USE BY: [DATE] KEEP REFRIGERATED BELOW 5 DEGREE REHEAT BEFORE EATING DINNER" at bounding box center [174, 145] width 156 height 53
click at [329, 69] on span "Save" at bounding box center [333, 65] width 15 height 10
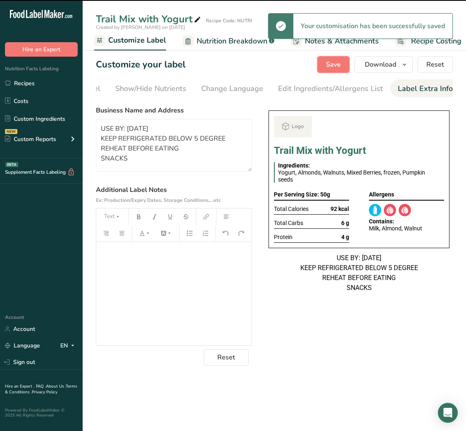
type textarea "USE BY: [DATE] KEEP REFRIGERATED BELOW 5 DEGREE REHEAT BEFORE EATING SNACKS"
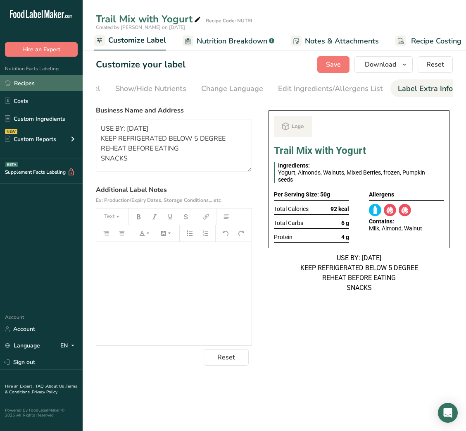
click at [40, 88] on link "Recipes" at bounding box center [41, 83] width 83 height 16
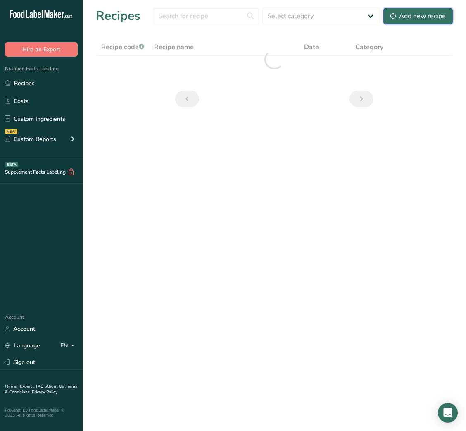
click at [412, 18] on div "Add new recipe" at bounding box center [418, 16] width 55 height 10
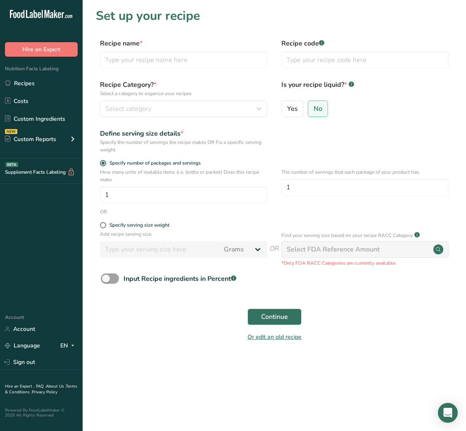
click at [152, 68] on div "Recipe name * Recipe code .a-a{fill:#347362;}.b-a{fill:#fff;}" at bounding box center [274, 55] width 357 height 35
click at [150, 67] on input "text" at bounding box center [183, 60] width 167 height 17
paste input "Air Fryer Cauliflower with Yogurt Dip (1 Serving, 100 g Total)"
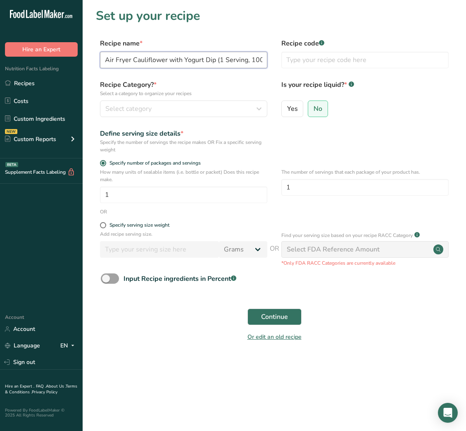
scroll to position [0, 23]
click at [125, 62] on input "Air Fryer Cauliflower with Yogurt Dip (1 Serving, 100 g Total)" at bounding box center [183, 60] width 167 height 17
drag, startPoint x: 191, startPoint y: 60, endPoint x: 279, endPoint y: 54, distance: 87.8
click at [279, 54] on div "Recipe name * Air Fryer Cauliflower with Yogurt Dip (1 Serving, 100 g Total) Re…" at bounding box center [274, 55] width 357 height 35
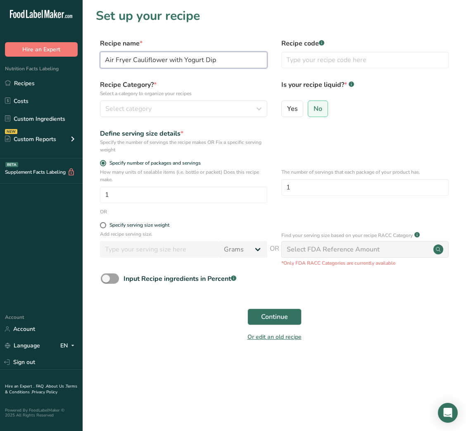
click at [108, 61] on input "Air Fryer Cauliflower with Yogurt Dip" at bounding box center [183, 60] width 167 height 17
click at [120, 60] on input "Air Fryer Cauliflower with Yogurt Dip" at bounding box center [183, 60] width 167 height 17
type input "Cauliflower with Yogurt Dip"
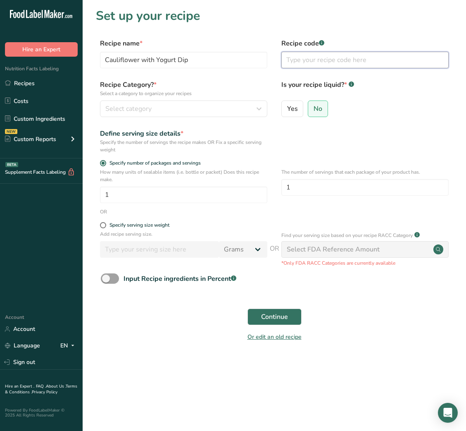
click at [302, 61] on input "text" at bounding box center [364, 60] width 167 height 17
type input "NUTRI"
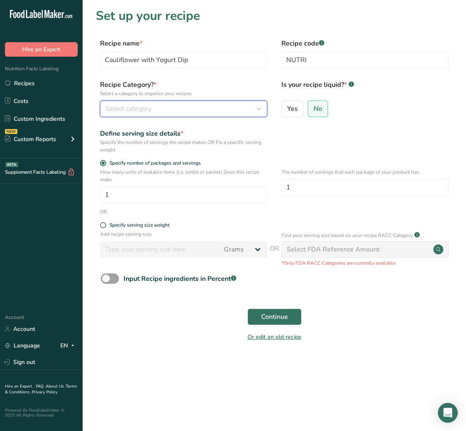
click at [248, 105] on div "Select category" at bounding box center [181, 109] width 152 height 10
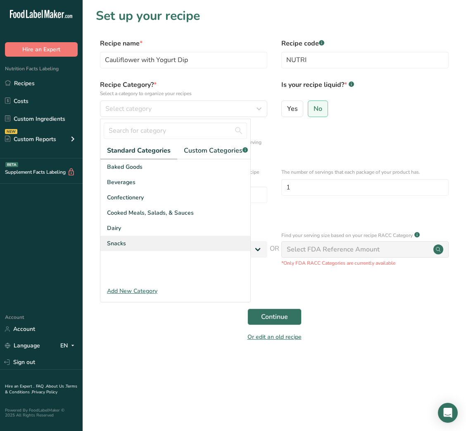
click at [136, 250] on div "Snacks" at bounding box center [175, 243] width 150 height 15
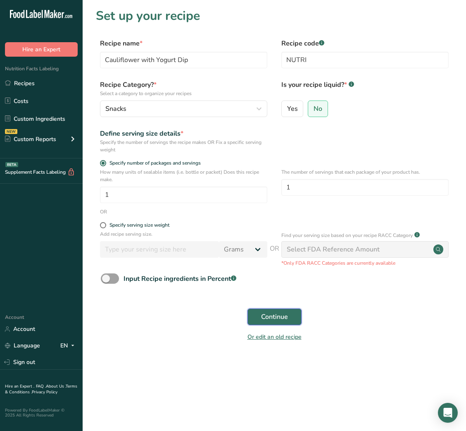
click at [279, 315] on span "Continue" at bounding box center [274, 317] width 27 height 10
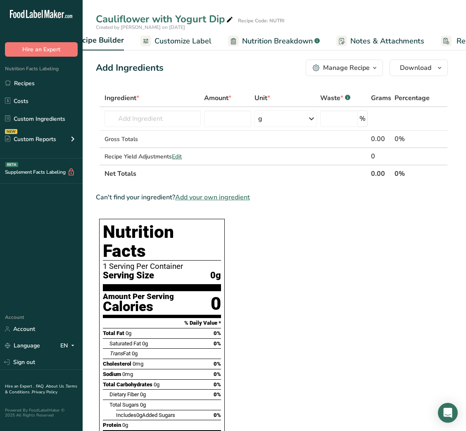
scroll to position [0, 169]
click at [341, 40] on span "Notes & Attachments" at bounding box center [334, 41] width 74 height 11
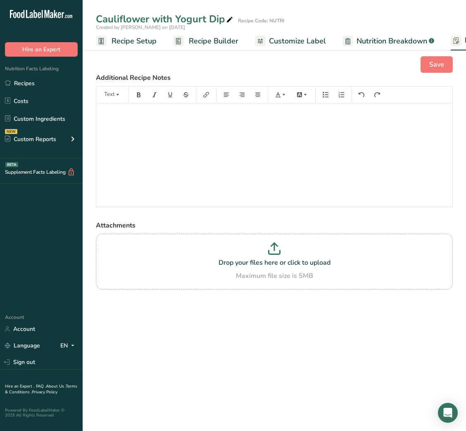
click at [203, 36] on span "Recipe Builder" at bounding box center [214, 41] width 50 height 11
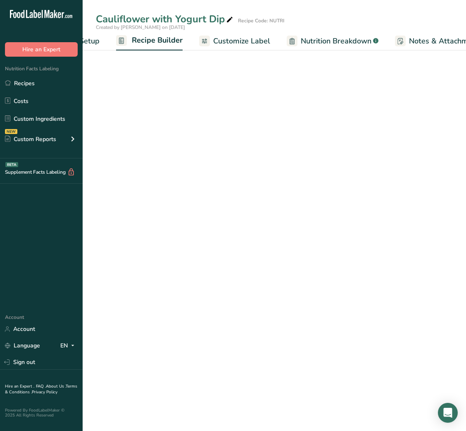
scroll to position [0, 80]
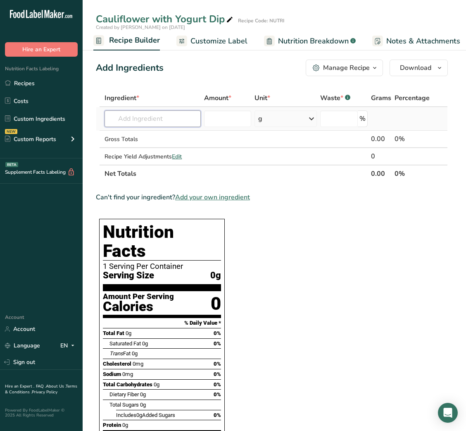
click at [150, 120] on input "text" at bounding box center [153, 118] width 96 height 17
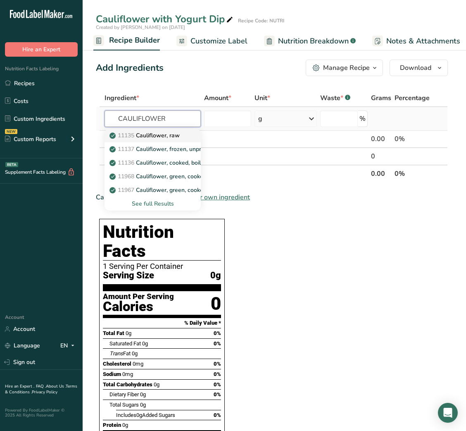
type input "CAULIFLOWER"
click at [155, 134] on p "11135 Cauliflower, raw" at bounding box center [145, 135] width 69 height 9
type input "Cauliflower, raw"
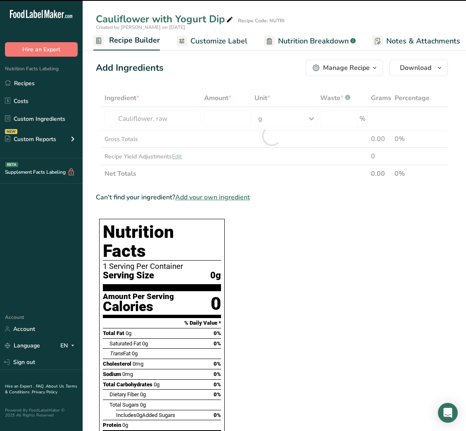
type input "0"
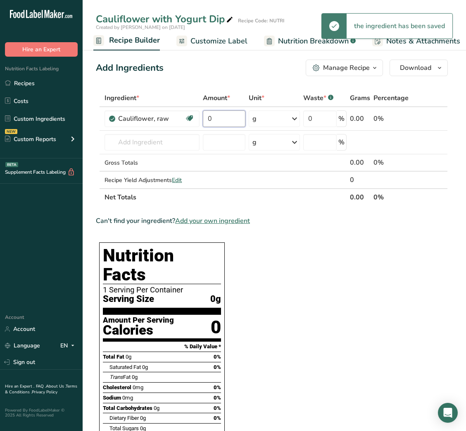
click at [228, 117] on input "0" at bounding box center [224, 118] width 43 height 17
type input "70"
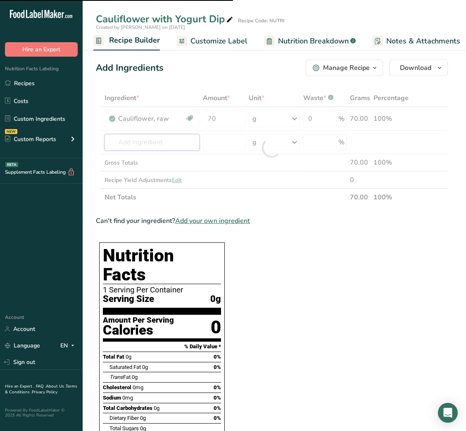
type input "O"
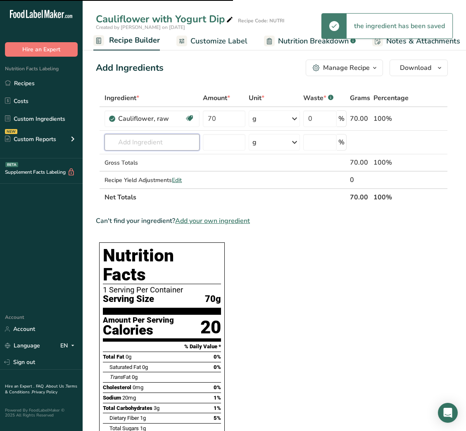
type input "L"
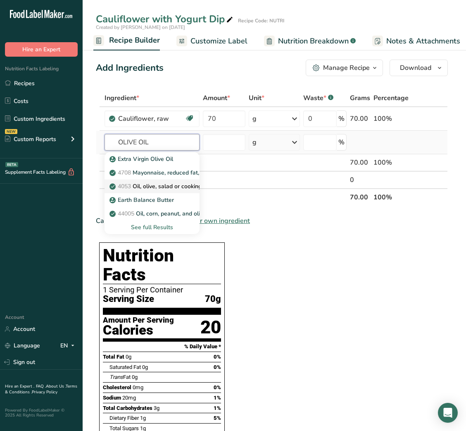
type input "OLIVE OIL"
click at [155, 187] on p "4053 Oil, olive, salad or cooking" at bounding box center [156, 186] width 91 height 9
type input "Oil, olive, salad or cooking"
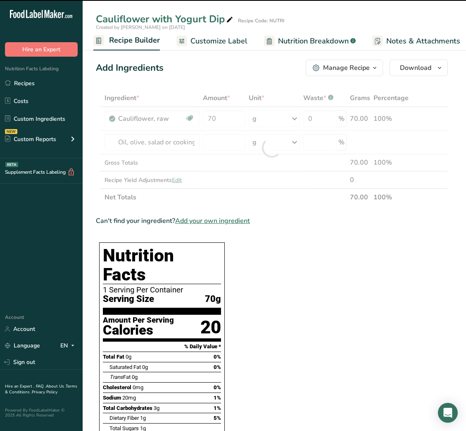
type input "0"
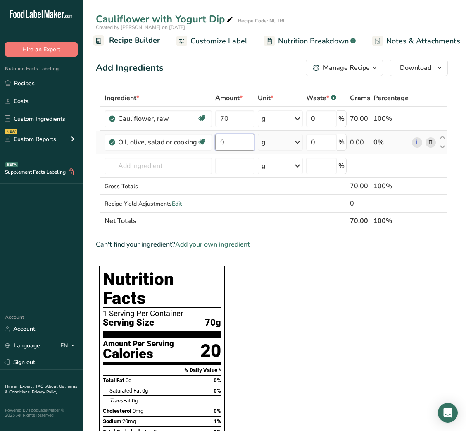
click at [219, 141] on input "0" at bounding box center [234, 142] width 39 height 17
type input "3"
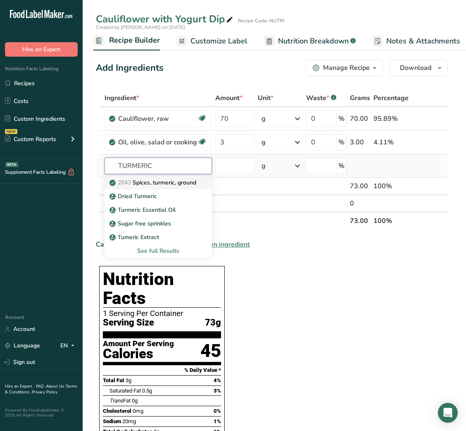
type input "TURMERIC"
click at [167, 180] on p "2043 Spices, turmeric, ground" at bounding box center [153, 182] width 85 height 9
type input "Spices, turmeric, ground"
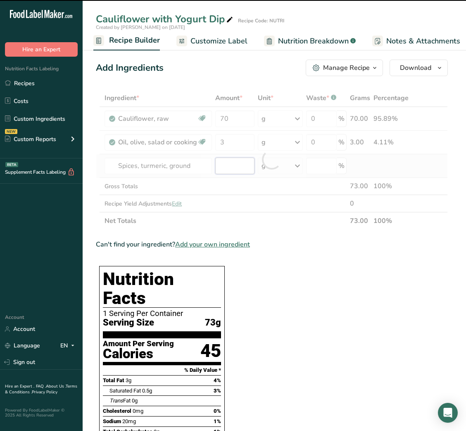
type input "0"
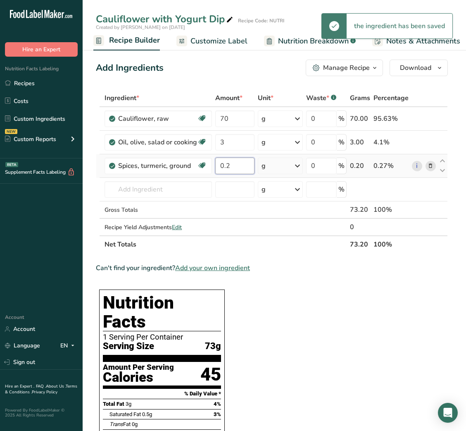
type input "0.2"
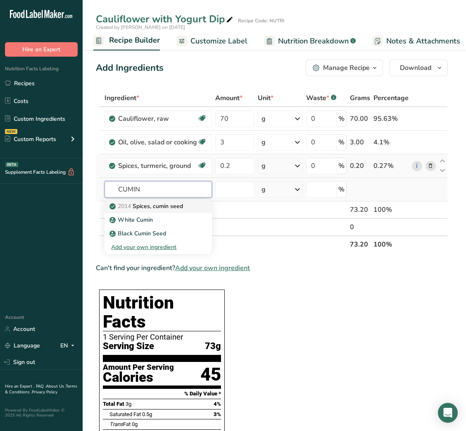
type input "CUMIN"
click at [157, 207] on p "2014 Spices, cumin seed" at bounding box center [147, 206] width 72 height 9
type input "Spices, cumin seed"
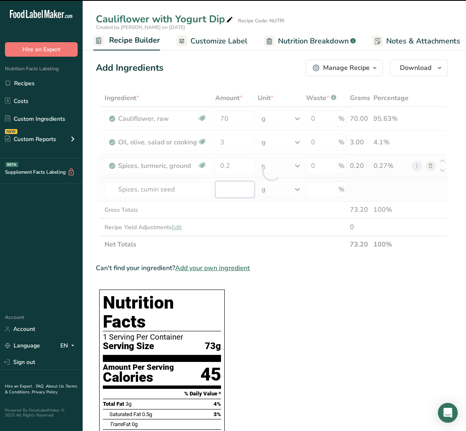
type input "0"
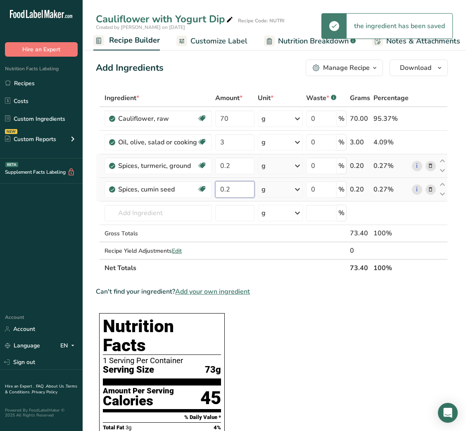
type input "0.2"
type input "G"
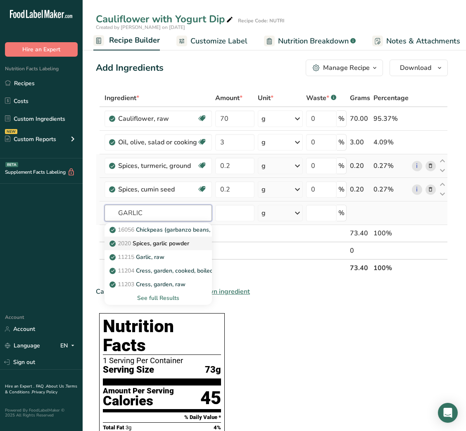
type input "GARLIC"
click at [165, 244] on p "2020 Spices, garlic powder" at bounding box center [150, 243] width 78 height 9
type input "Spices, garlic powder"
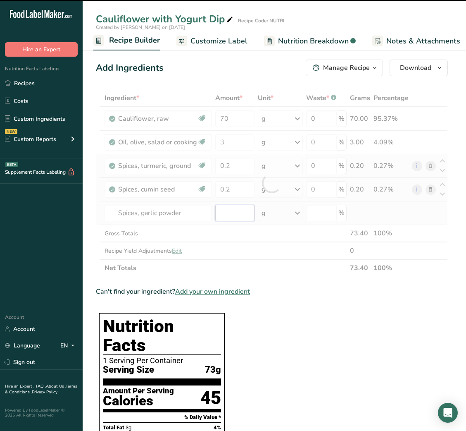
type input "0"
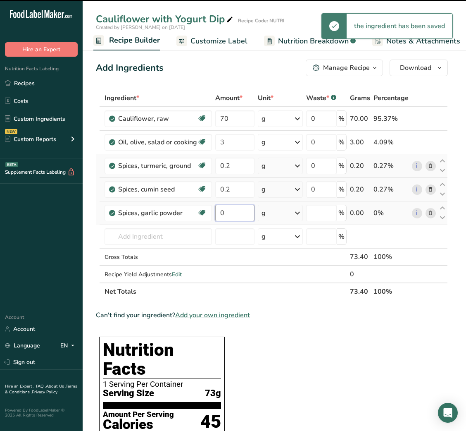
type input "0"
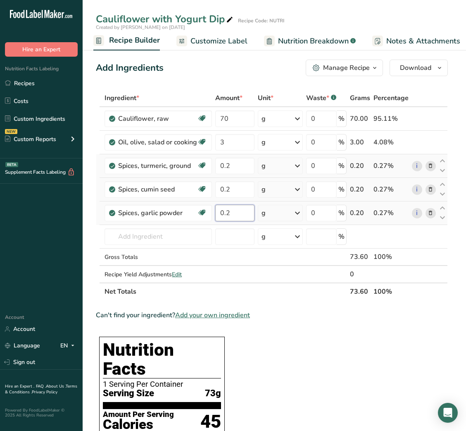
type input "0.2"
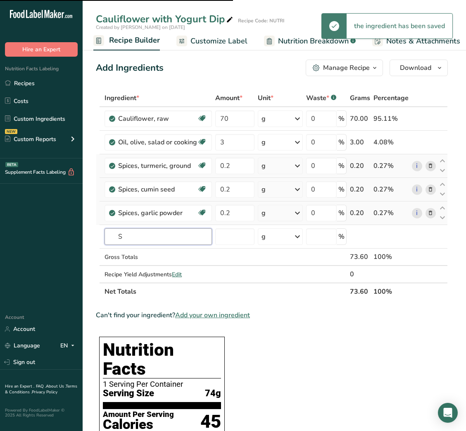
type input "SM"
type input "O"
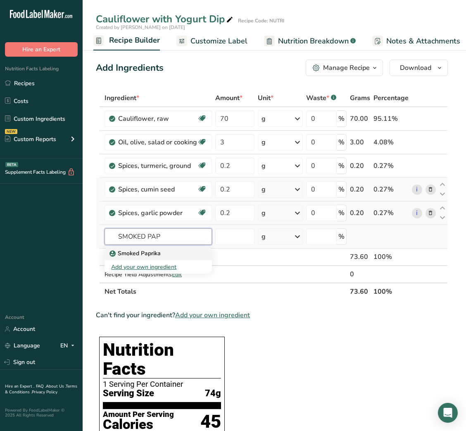
type input "SMOKED PAP"
click at [174, 254] on div "Smoked Paprika" at bounding box center [151, 253] width 81 height 9
type input "Smoked Paprika"
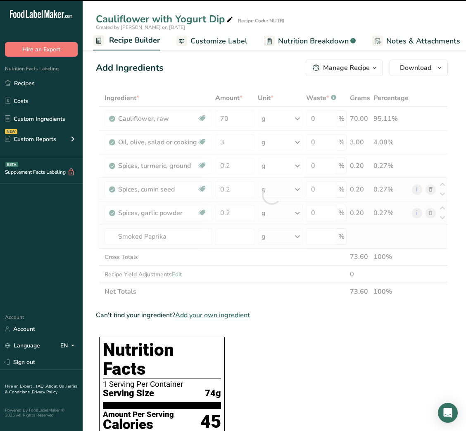
type input "0"
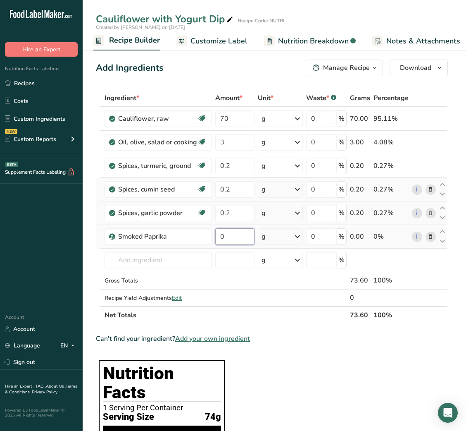
click at [225, 234] on input "0" at bounding box center [234, 236] width 39 height 17
type input "0.2"
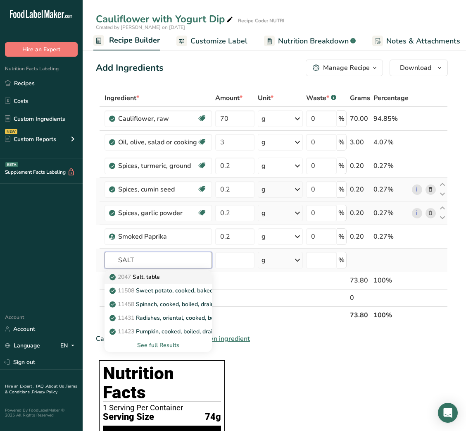
type input "SALT"
click at [144, 275] on p "2047 Salt, table" at bounding box center [135, 276] width 49 height 9
type input "Salt, table"
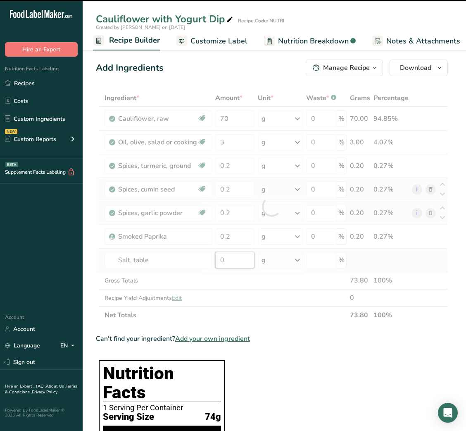
type input "0"
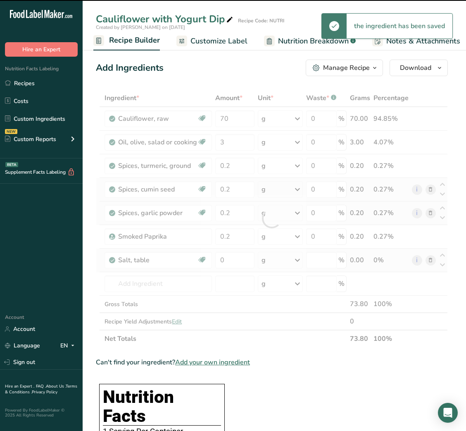
type input "0"
click at [226, 255] on input "0" at bounding box center [234, 260] width 39 height 17
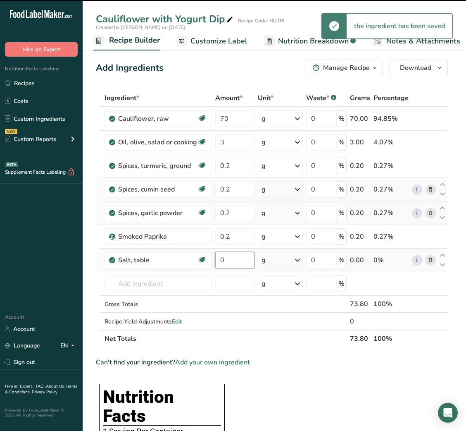
click at [226, 255] on input "0" at bounding box center [234, 260] width 39 height 17
type input "0.2"
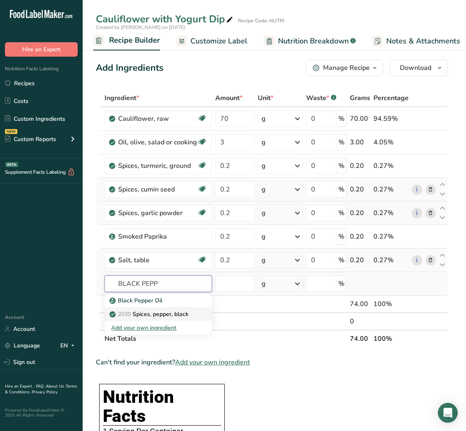
type input "BLACK PEPP"
click at [167, 311] on p "2030 Spices, pepper, black" at bounding box center [149, 314] width 77 height 9
type input "Spices, pepper, black"
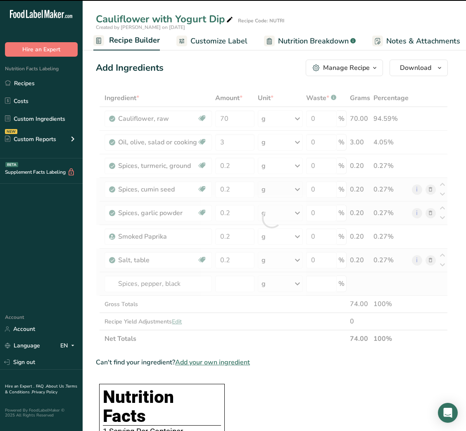
type input "0"
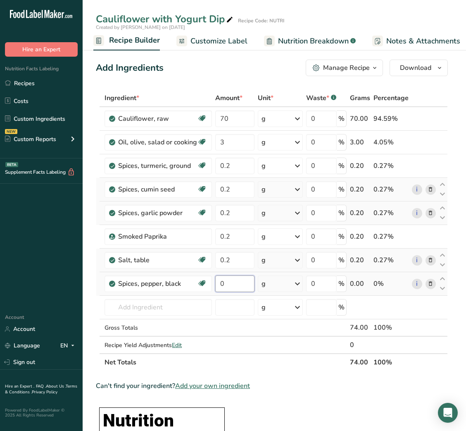
click at [222, 284] on input "0" at bounding box center [234, 283] width 39 height 17
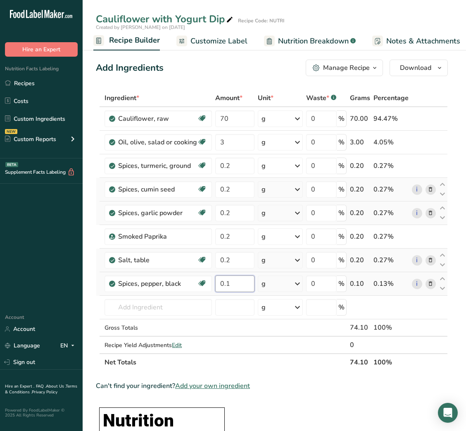
type input "0.1"
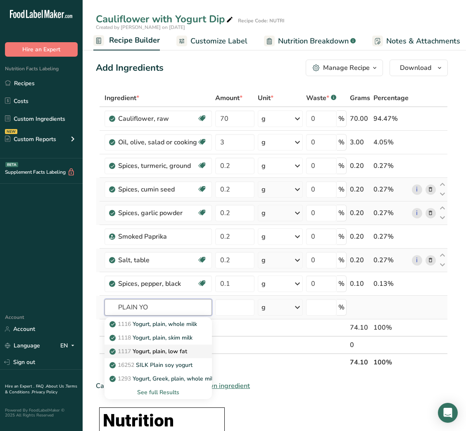
type input "PLAIN YO"
click at [170, 352] on p "1117 Yogurt, plain, low fat" at bounding box center [149, 351] width 76 height 9
type input "Yogurt, plain, low fat"
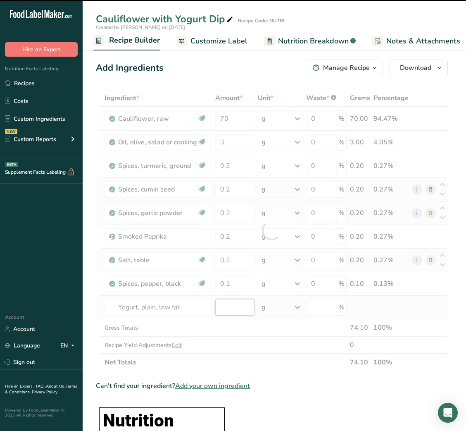
type input "0"
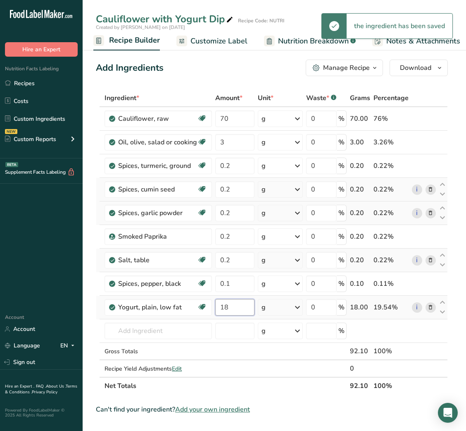
type input "18"
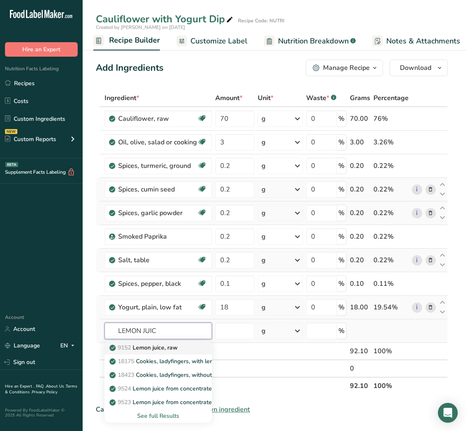
type input "LEMON JUIC"
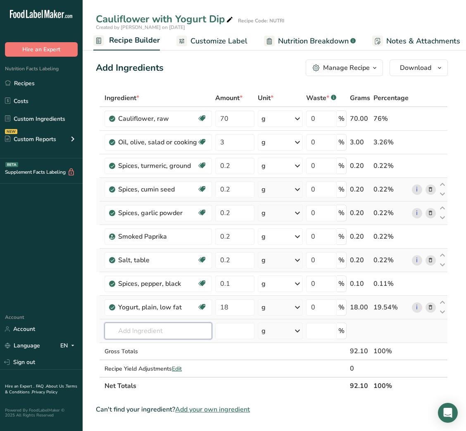
click at [169, 337] on input "text" at bounding box center [158, 330] width 107 height 17
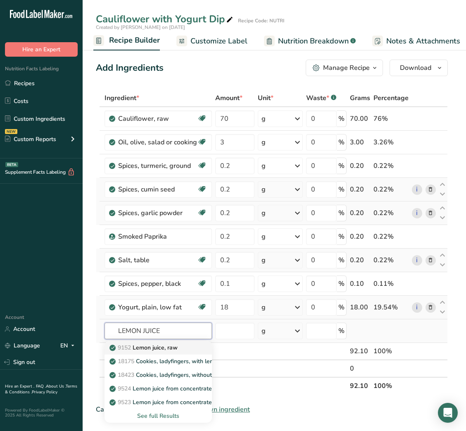
type input "LEMON JUICE"
click at [172, 348] on p "9152 Lemon juice, raw" at bounding box center [144, 347] width 67 height 9
type input "Lemon juice, raw"
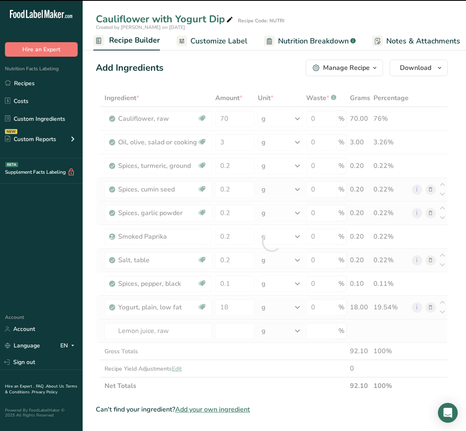
type input "0"
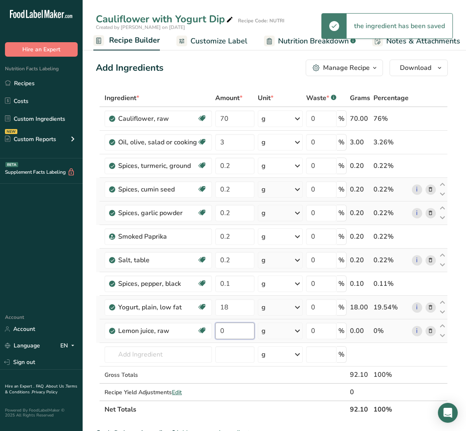
click at [219, 327] on input "0" at bounding box center [234, 330] width 39 height 17
type input "1"
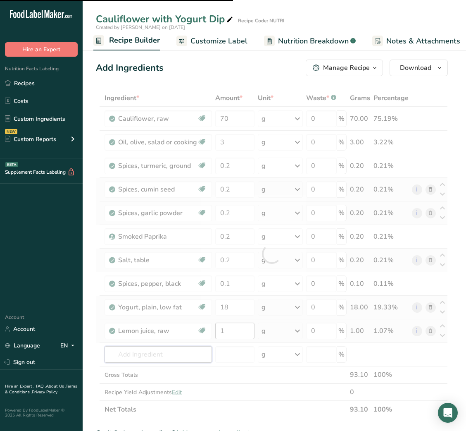
type input "C"
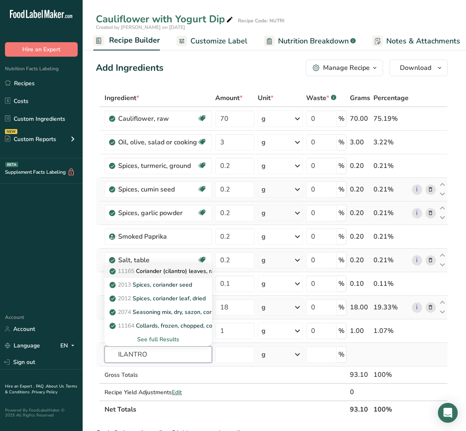
type input "ILANTRO"
click at [167, 275] on p "11165 Coriander (cilantro) leaves, raw" at bounding box center [165, 271] width 108 height 9
type input "Coriander (cilantro) leaves, raw"
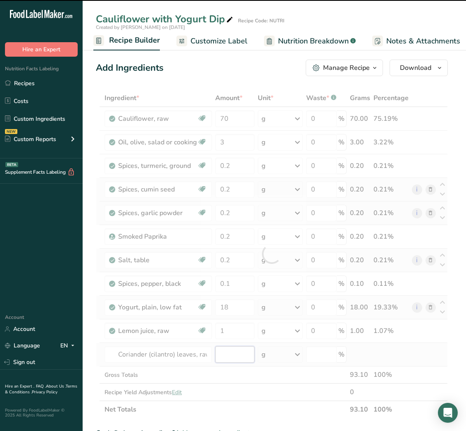
type input "0"
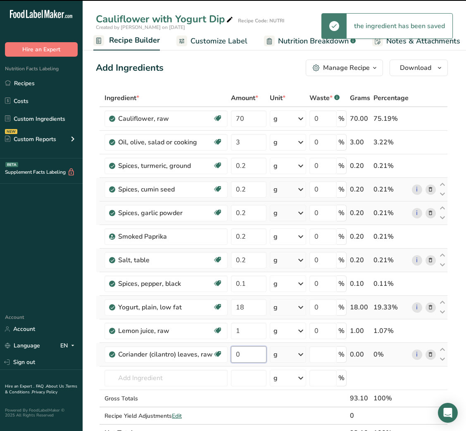
type input "0"
type input "0.5"
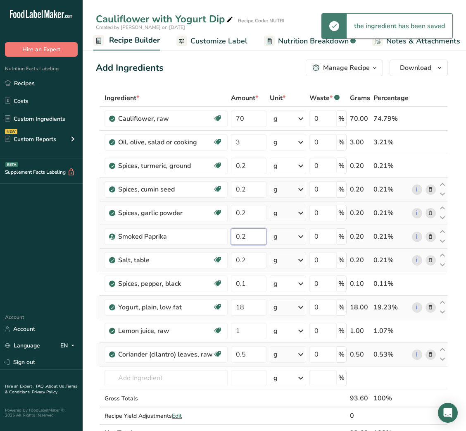
click at [248, 237] on input "0.2" at bounding box center [249, 236] width 36 height 17
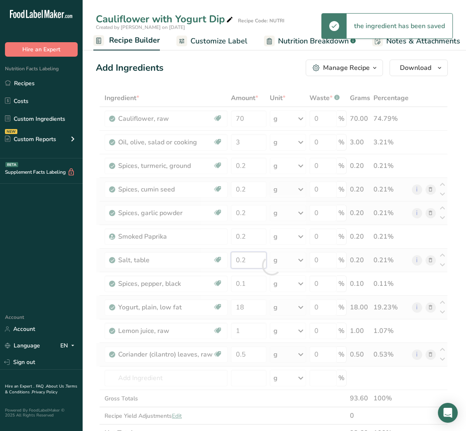
click at [247, 260] on div "Ingredient * Amount * Unit * Waste * .a-a{fill:#347362;}.b-a{fill:#fff;} Grams …" at bounding box center [272, 265] width 352 height 352
click at [247, 260] on div at bounding box center [272, 265] width 352 height 352
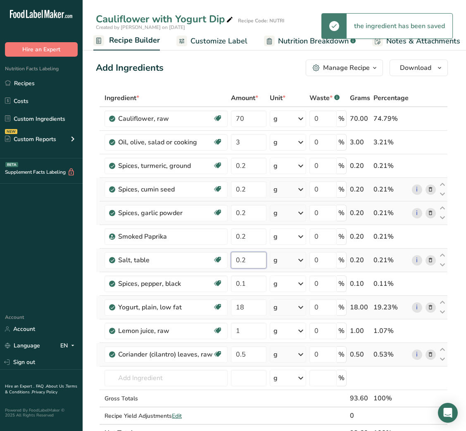
click at [247, 260] on input "0.2" at bounding box center [249, 260] width 36 height 17
type input "0.3"
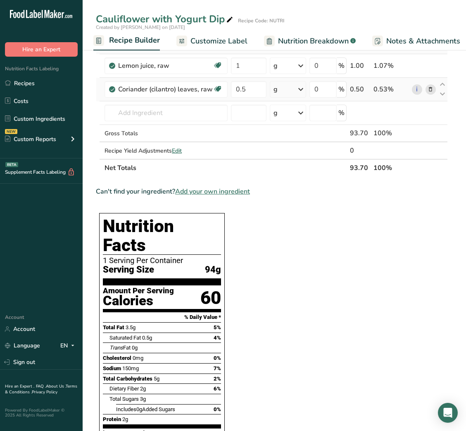
scroll to position [0, 0]
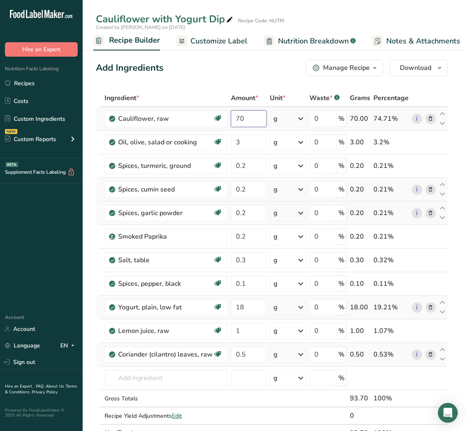
click at [235, 123] on input "70" at bounding box center [249, 118] width 36 height 17
type input "75"
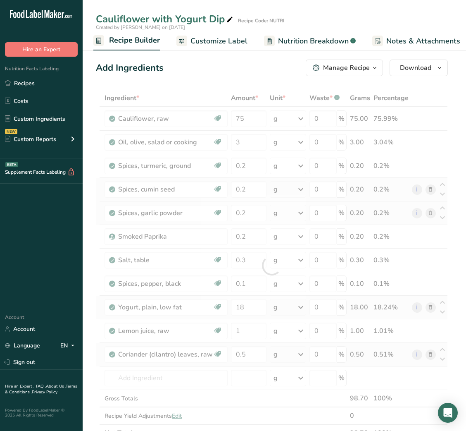
click at [200, 73] on div "Add Ingredients Manage Recipe Delete Recipe Duplicate Recipe Scale Recipe Save …" at bounding box center [272, 68] width 352 height 17
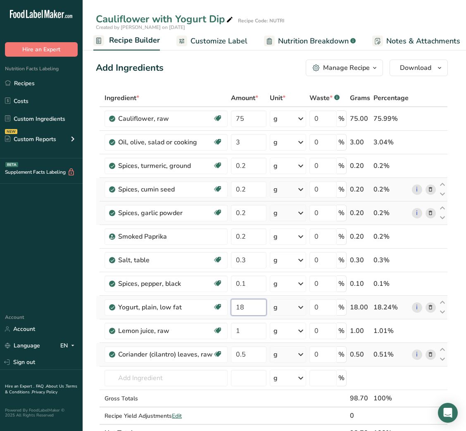
click at [235, 309] on input "18" at bounding box center [249, 307] width 36 height 17
type input "19"
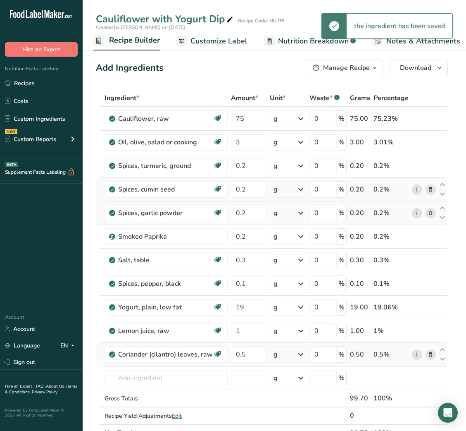
click at [219, 42] on span "Customize Label" at bounding box center [219, 41] width 57 height 11
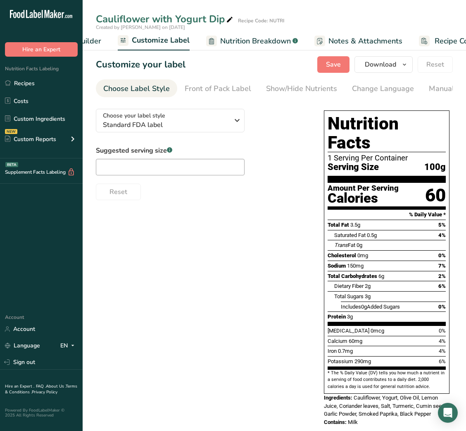
scroll to position [0, 161]
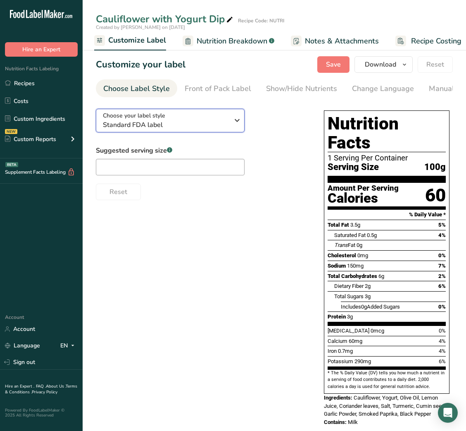
click at [194, 125] on span "Standard FDA label" at bounding box center [166, 125] width 126 height 10
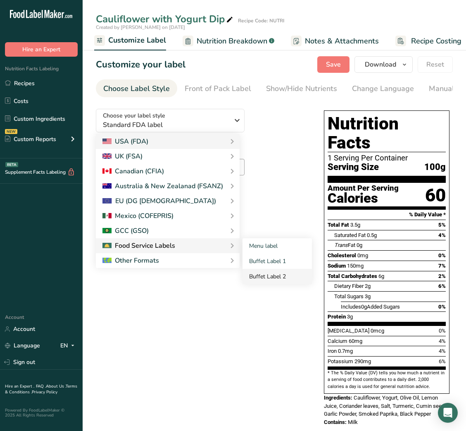
click at [292, 274] on link "Buffet Label 2" at bounding box center [277, 276] width 69 height 15
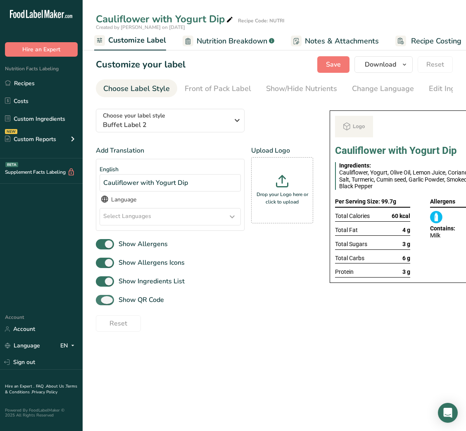
click at [150, 303] on span "Show QR Code" at bounding box center [139, 300] width 50 height 10
click at [101, 303] on input "Show QR Code" at bounding box center [98, 299] width 5 height 5
checkbox input "false"
click at [287, 87] on div "Show/Hide Nutrients" at bounding box center [301, 88] width 71 height 11
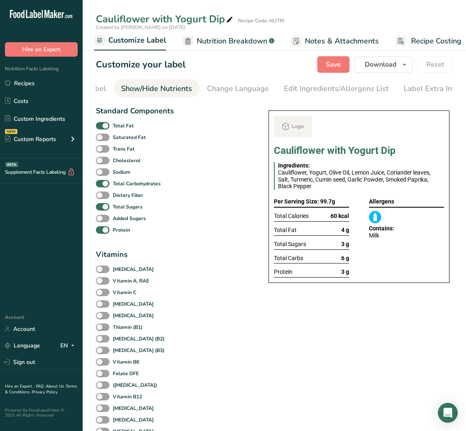
scroll to position [0, 151]
click at [106, 122] on div "Total Fat" at bounding box center [135, 126] width 78 height 12
click at [106, 123] on div "Total Fat" at bounding box center [135, 126] width 78 height 12
click at [105, 126] on span at bounding box center [103, 126] width 14 height 8
click at [101, 126] on input "Total Fat" at bounding box center [98, 125] width 5 height 5
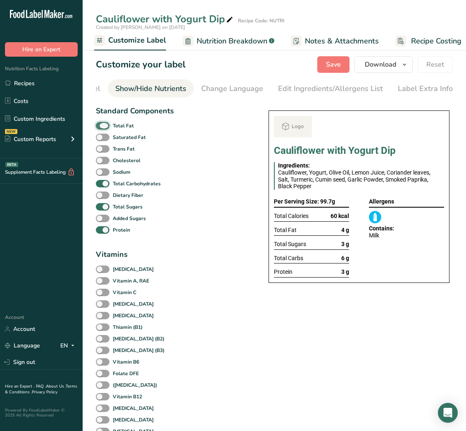
checkbox input "false"
drag, startPoint x: 105, startPoint y: 206, endPoint x: 101, endPoint y: 214, distance: 9.4
click at [101, 212] on div "Total Sugars" at bounding box center [135, 207] width 78 height 12
click at [101, 211] on span at bounding box center [103, 207] width 14 height 8
click at [101, 209] on input "Total Sugars" at bounding box center [98, 206] width 5 height 5
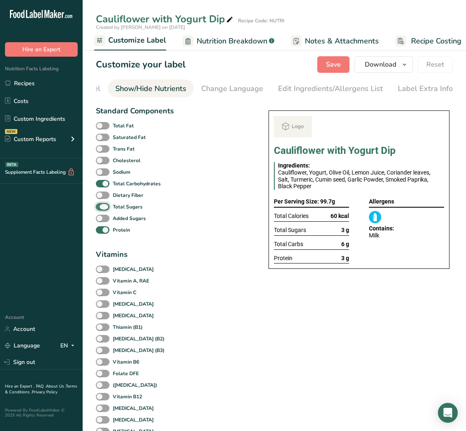
checkbox input "false"
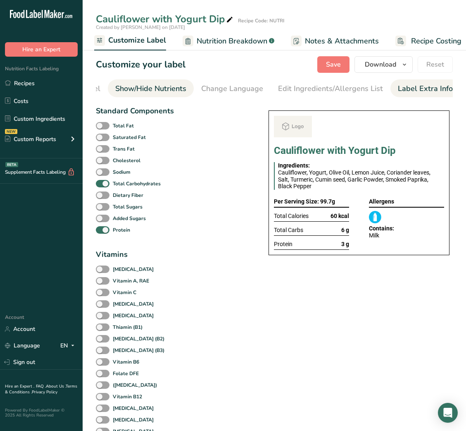
click at [421, 91] on div "Label Extra Info" at bounding box center [425, 88] width 55 height 11
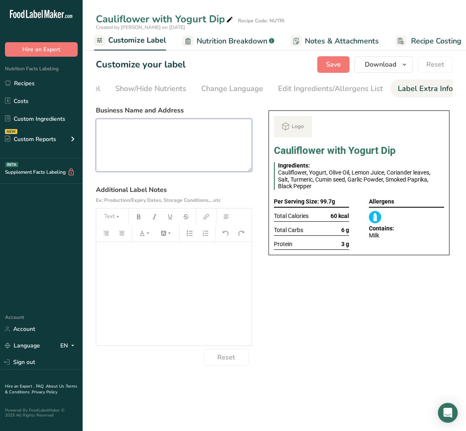
click at [160, 150] on textarea at bounding box center [174, 145] width 156 height 53
paste textarea "USE BY: [DATE] KEEP REFRIGERATED BELOW 5 DEGREE REHEAT BEFORE EATING DINNER"
click at [119, 156] on textarea "USE BY: [DATE] KEEP REFRIGERATED BELOW 5 DEGREE REHEAT BEFORE EATING DINNER" at bounding box center [174, 145] width 156 height 53
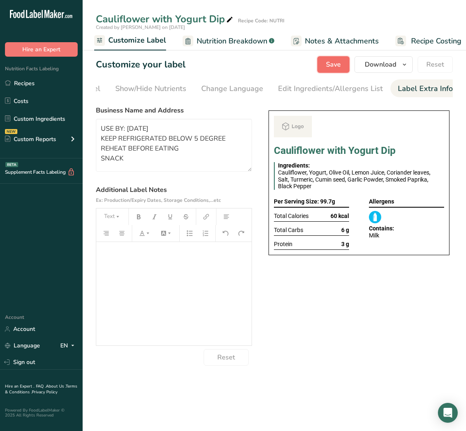
click at [335, 68] on span "Save" at bounding box center [333, 65] width 15 height 10
type textarea "USE BY: [DATE] KEEP REFRIGERATED BELOW 5 DEGREE REHEAT BEFORE EATING SNACK"
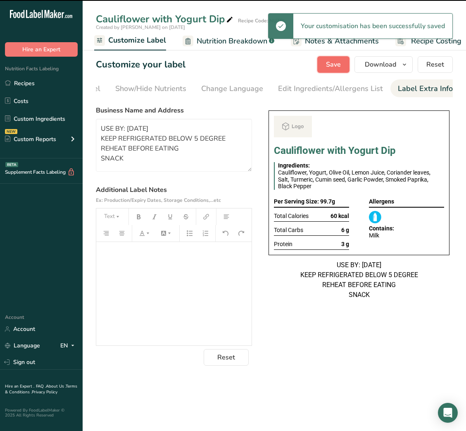
scroll to position [0, 0]
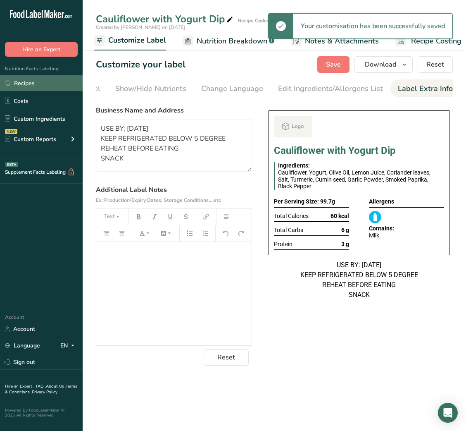
click at [31, 82] on link "Recipes" at bounding box center [41, 83] width 83 height 16
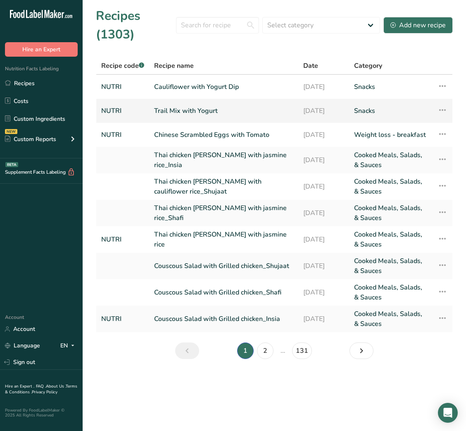
click at [252, 114] on link "Trail Mix with Yogurt" at bounding box center [223, 110] width 139 height 17
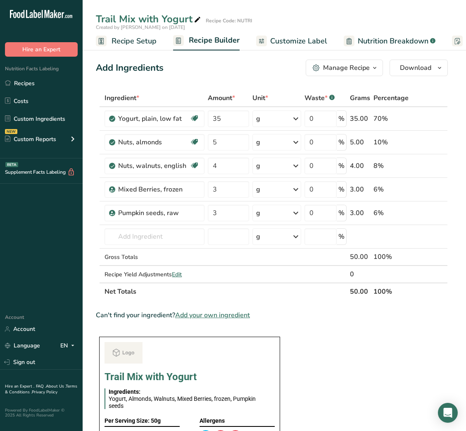
click at [291, 39] on span "Customize Label" at bounding box center [298, 41] width 57 height 11
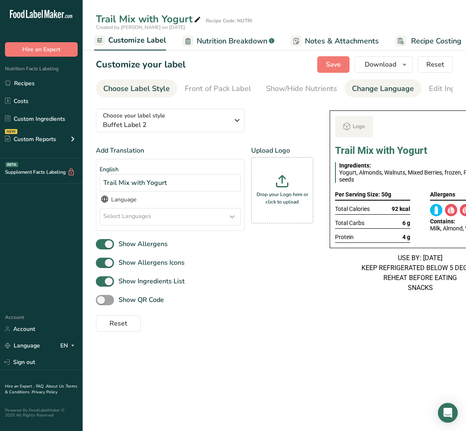
scroll to position [0, 151]
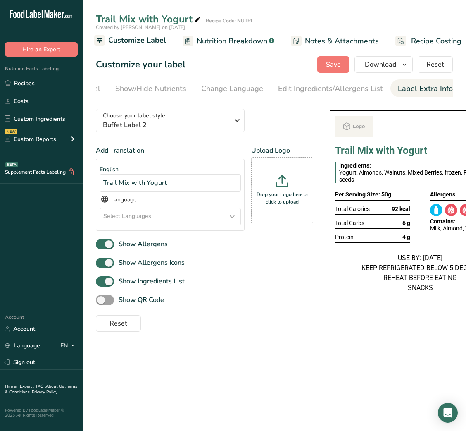
click at [419, 90] on div "Label Extra Info" at bounding box center [425, 88] width 55 height 11
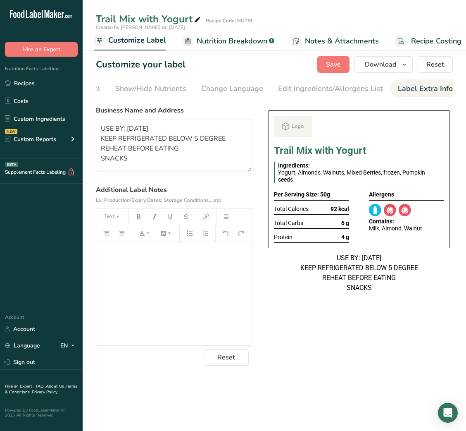
click at [365, 355] on div "Choose your label style Buffet Label 2 USA (FDA) Standard FDA label Tabular FDA…" at bounding box center [274, 233] width 357 height 263
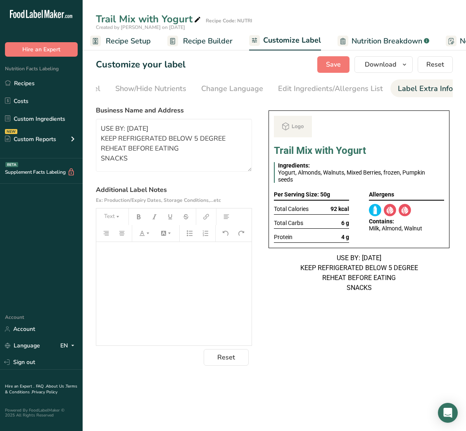
scroll to position [0, 0]
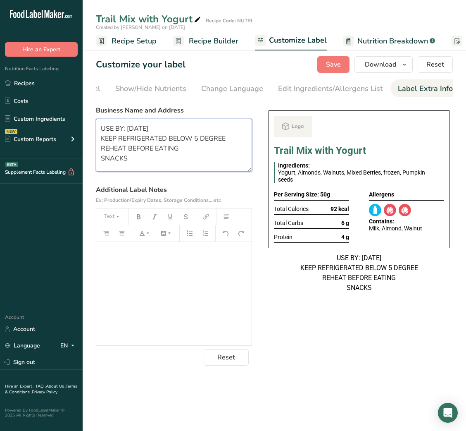
click at [159, 150] on textarea "USE BY: [DATE] KEEP REFRIGERATED BELOW 5 DEGREE REHEAT BEFORE EATING SNACKS" at bounding box center [174, 145] width 156 height 53
type textarea "USE BY: [DATE] KEEP REFRIGERATED BELOW 5 DEGREE SNACKS"
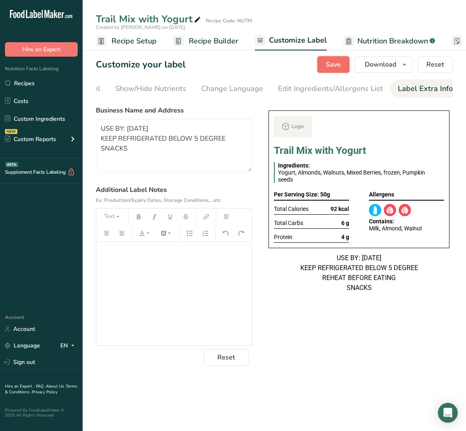
click at [334, 68] on span "Save" at bounding box center [333, 65] width 15 height 10
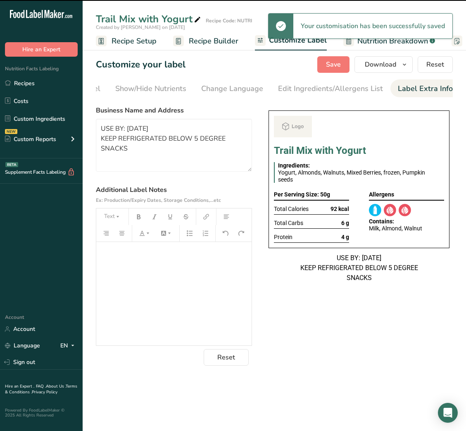
click at [312, 345] on div "Choose your label style Buffet Label 2 USA (FDA) Standard FDA label Tabular FDA…" at bounding box center [274, 233] width 357 height 263
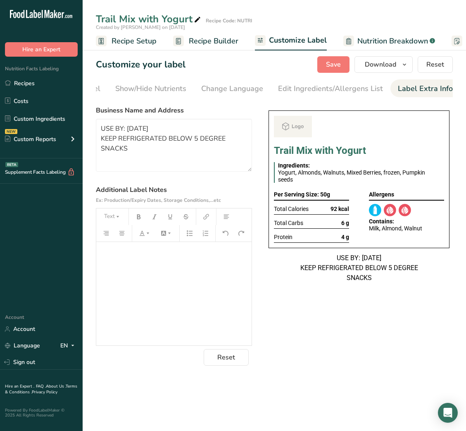
click at [398, 324] on div "Choose your label style Buffet Label 2 USA (FDA) Standard FDA label Tabular FDA…" at bounding box center [274, 233] width 357 height 263
